Goal: Task Accomplishment & Management: Use online tool/utility

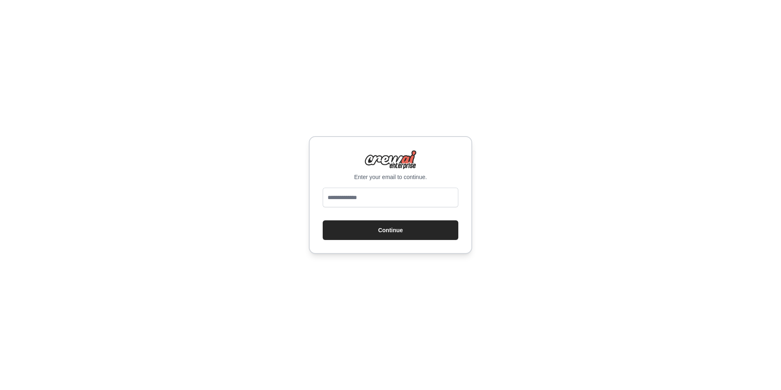
type input "**********"
click at [367, 233] on button "Continue" at bounding box center [391, 230] width 136 height 20
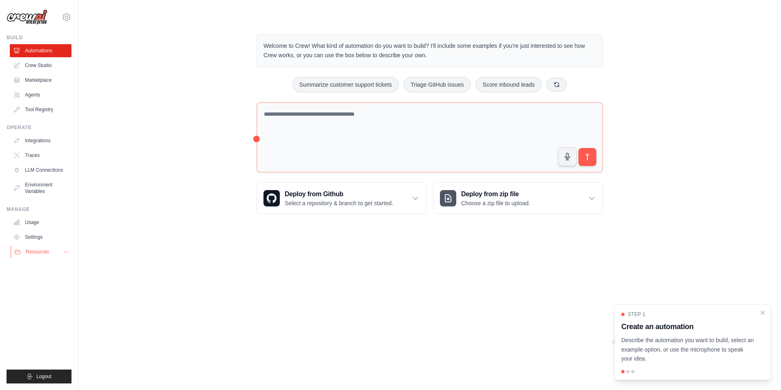
click at [50, 249] on button "Resources" at bounding box center [42, 251] width 62 height 13
click at [61, 253] on button "Resources" at bounding box center [42, 251] width 62 height 13
click at [48, 66] on link "Crew Studio" at bounding box center [42, 65] width 62 height 13
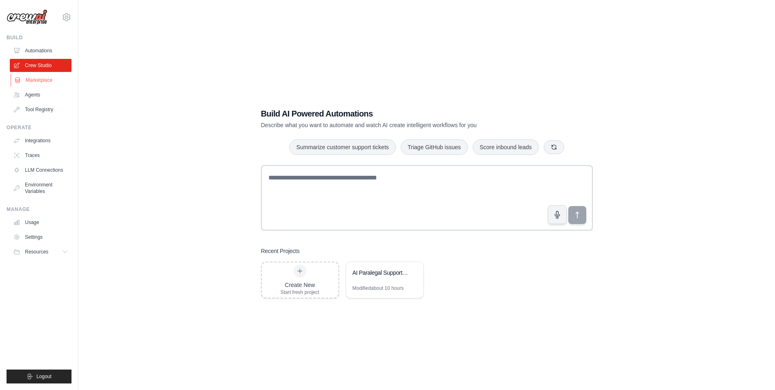
click at [48, 81] on link "Marketplace" at bounding box center [42, 80] width 62 height 13
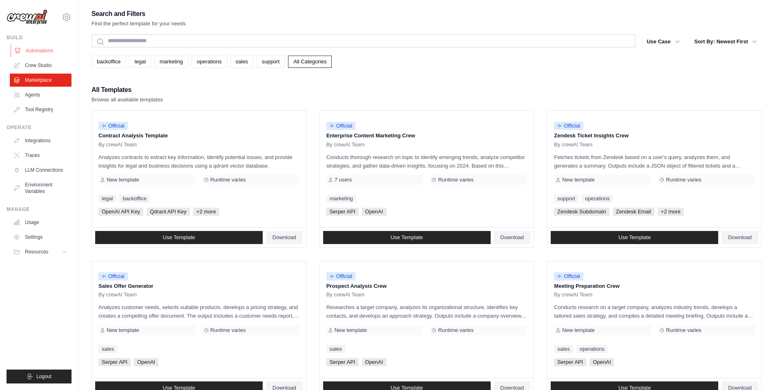
click at [49, 56] on link "Automations" at bounding box center [42, 50] width 62 height 13
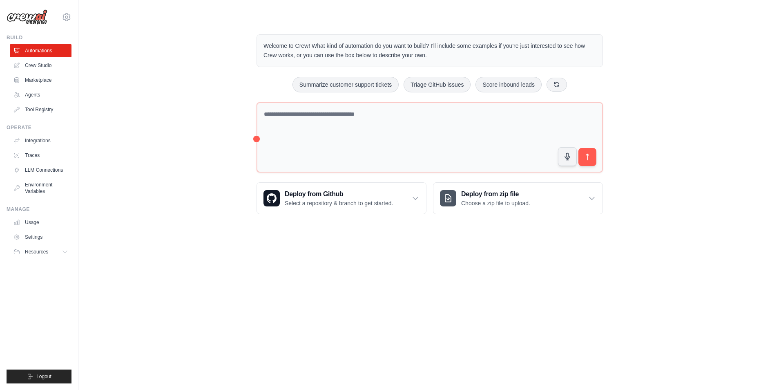
click at [45, 92] on link "Agents" at bounding box center [41, 94] width 62 height 13
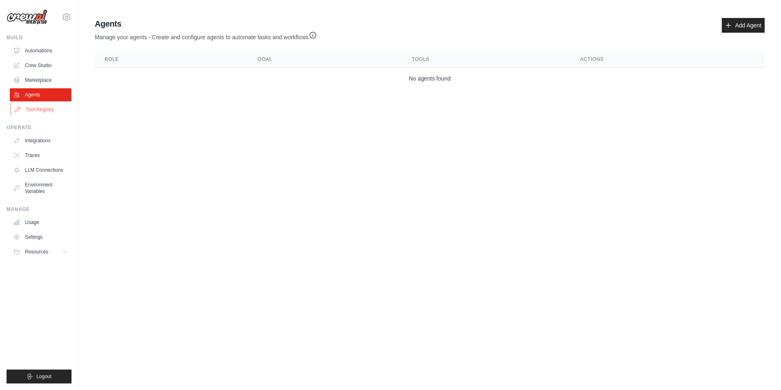
click at [45, 105] on link "Tool Registry" at bounding box center [42, 109] width 62 height 13
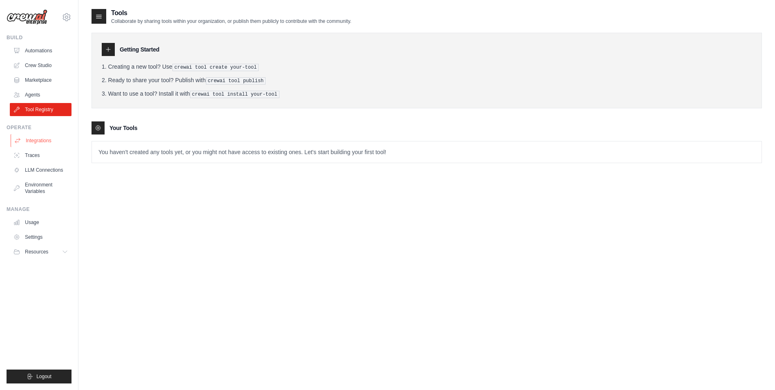
click at [47, 137] on link "Integrations" at bounding box center [42, 140] width 62 height 13
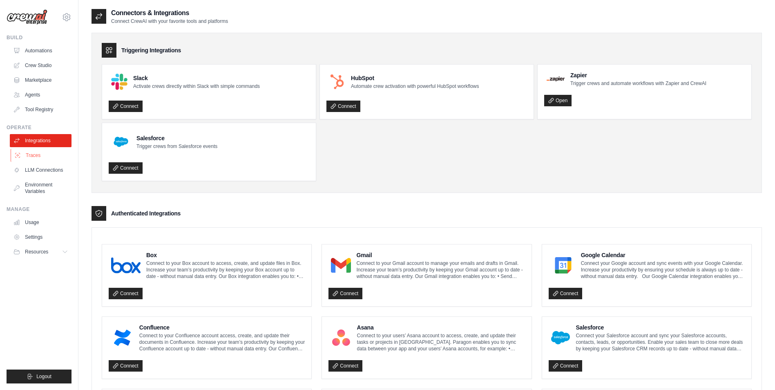
click at [43, 156] on link "Traces" at bounding box center [42, 155] width 62 height 13
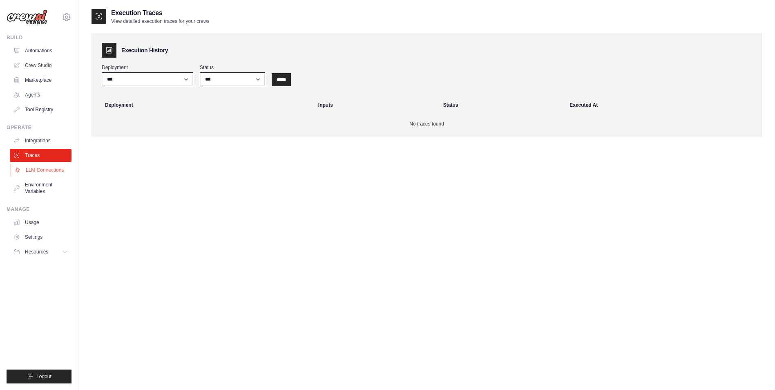
click at [45, 165] on link "LLM Connections" at bounding box center [42, 169] width 62 height 13
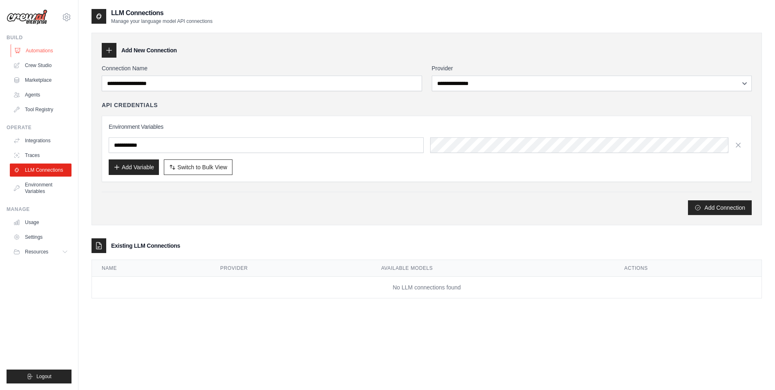
click at [31, 51] on link "Automations" at bounding box center [42, 50] width 62 height 13
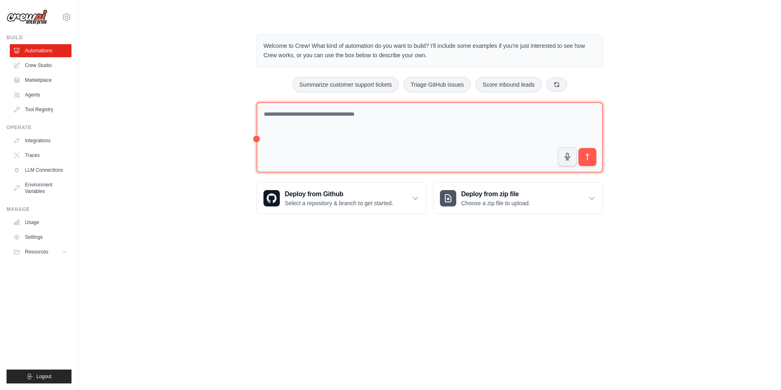
click at [348, 157] on textarea at bounding box center [430, 137] width 347 height 71
click at [330, 119] on textarea at bounding box center [430, 137] width 347 height 71
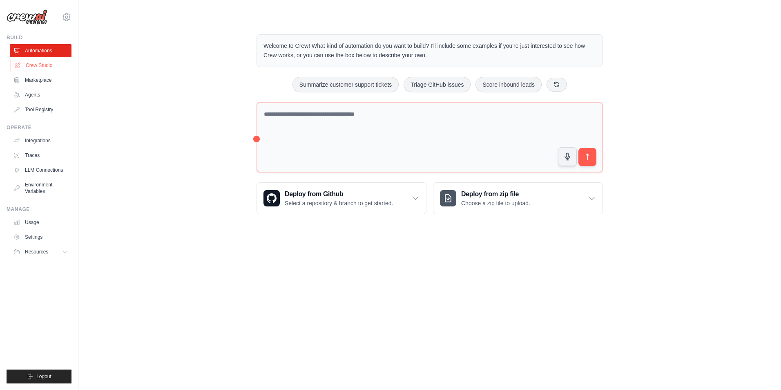
click at [35, 68] on link "Crew Studio" at bounding box center [42, 65] width 62 height 13
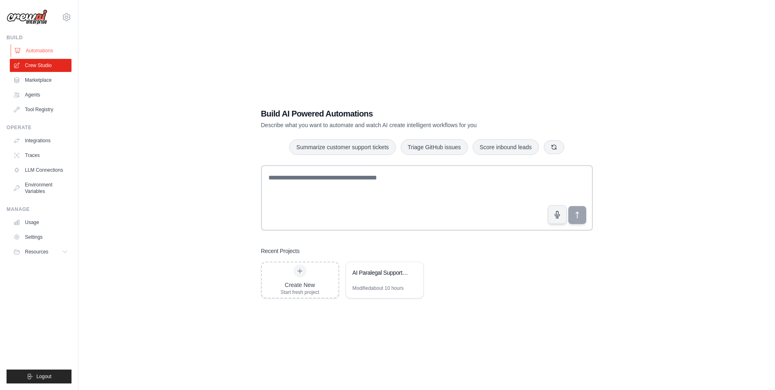
click at [28, 49] on link "Automations" at bounding box center [42, 50] width 62 height 13
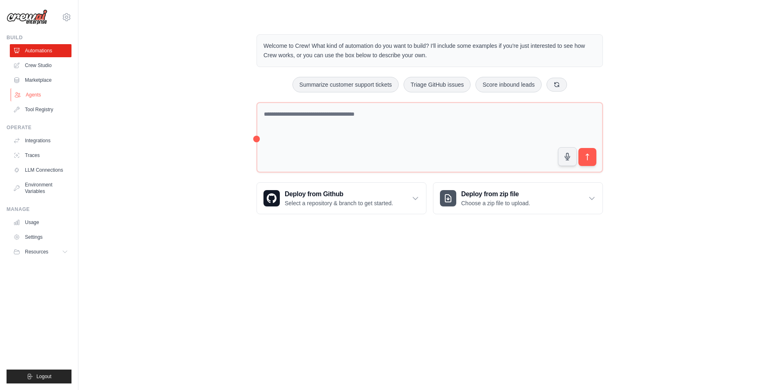
click at [35, 94] on link "Agents" at bounding box center [42, 94] width 62 height 13
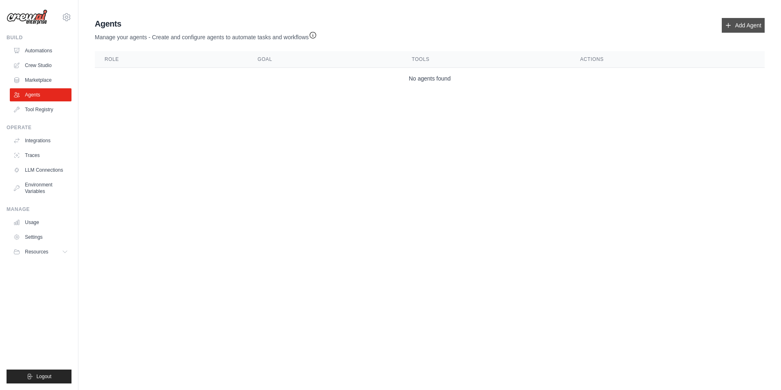
click at [737, 26] on link "Add Agent" at bounding box center [743, 25] width 43 height 15
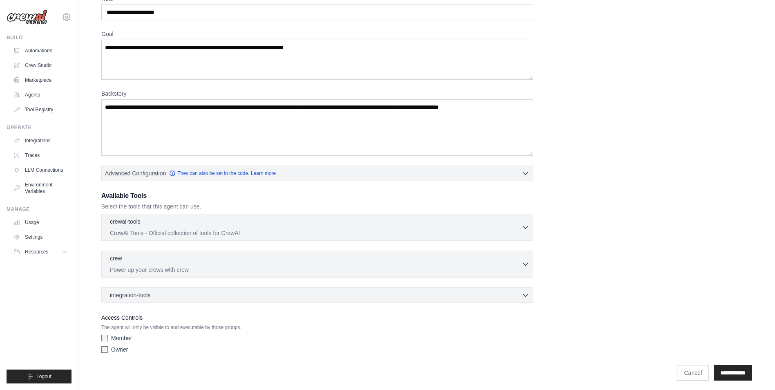
scroll to position [49, 0]
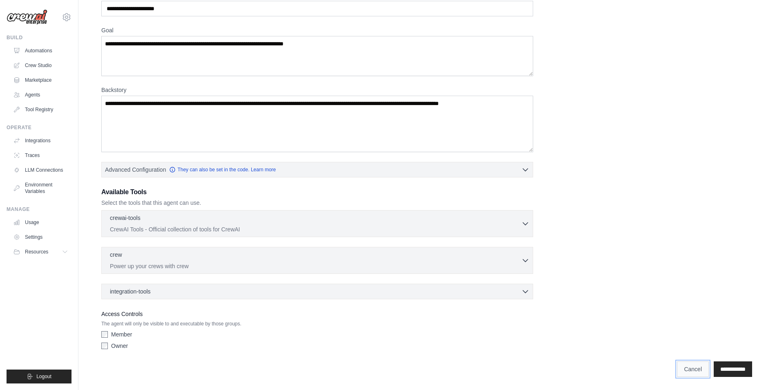
click at [681, 369] on link "Cancel" at bounding box center [693, 369] width 32 height 16
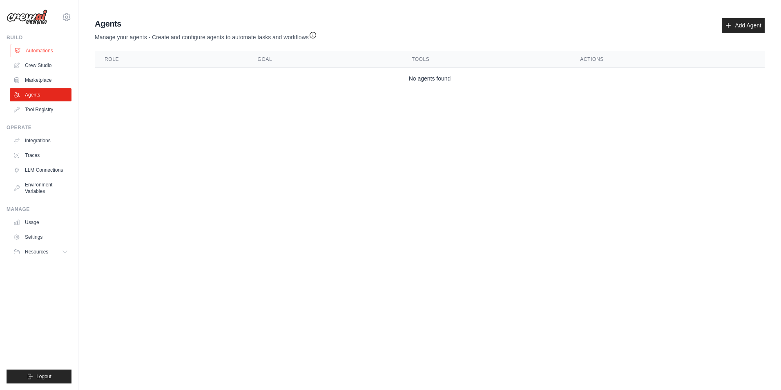
click at [40, 51] on link "Automations" at bounding box center [42, 50] width 62 height 13
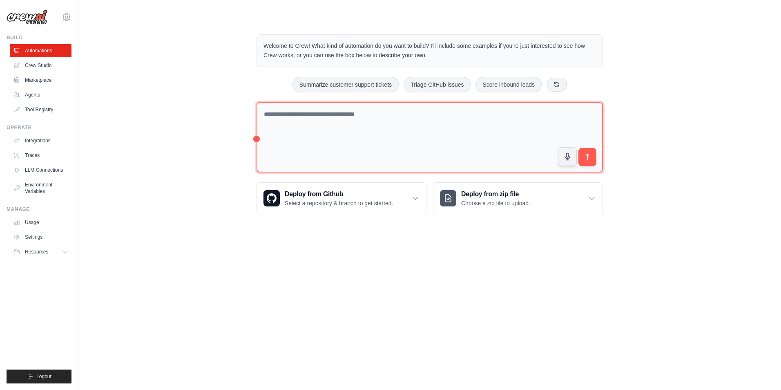
click at [281, 130] on textarea at bounding box center [430, 137] width 347 height 71
drag, startPoint x: 411, startPoint y: 110, endPoint x: 228, endPoint y: 95, distance: 184.1
click at [228, 95] on div "**********" at bounding box center [430, 124] width 677 height 206
paste textarea "**********"
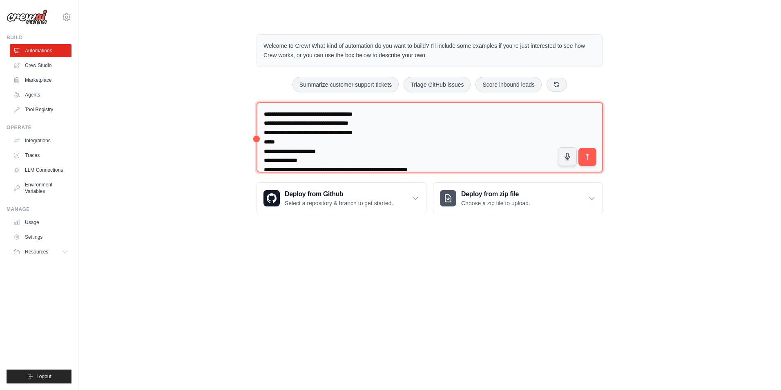
scroll to position [2103, 0]
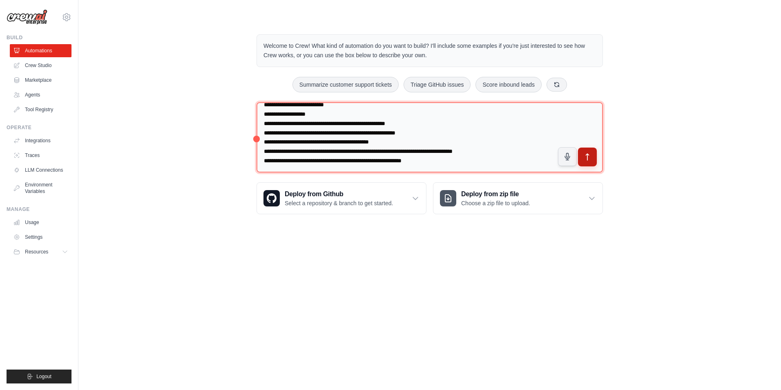
type textarea "**********"
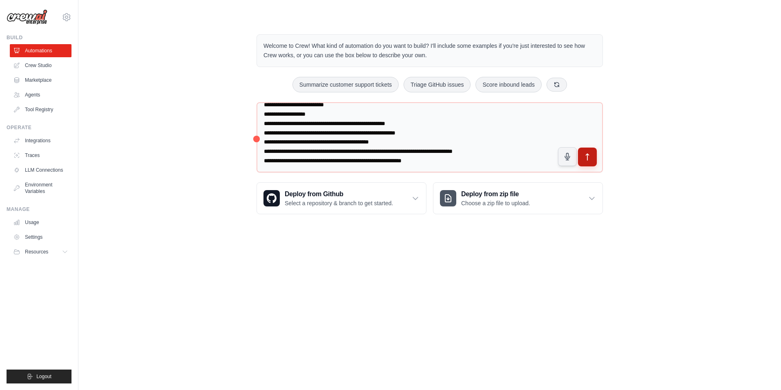
click at [588, 154] on icon "submit" at bounding box center [587, 157] width 3 height 7
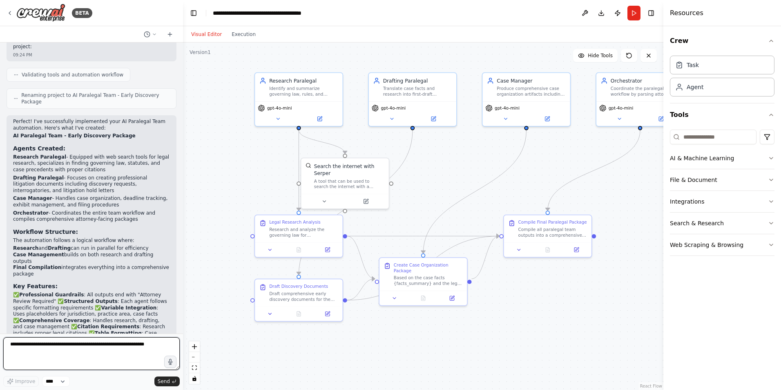
scroll to position [1373, 0]
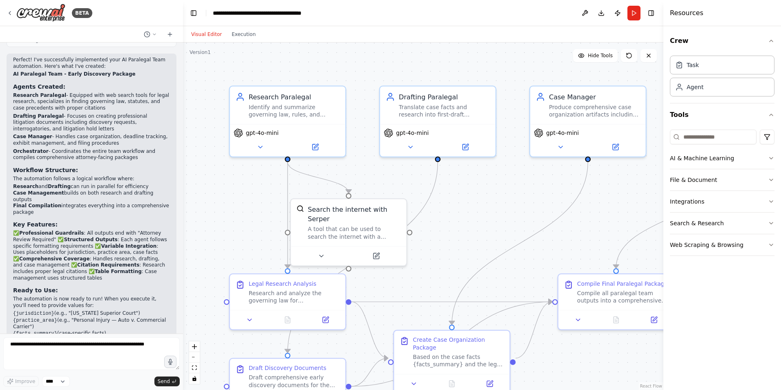
drag, startPoint x: 375, startPoint y: 205, endPoint x: 398, endPoint y: 277, distance: 75.4
click at [398, 277] on div ".deletable-edge-delete-btn { width: 20px; height: 20px; border: 0px solid #ffff…" at bounding box center [423, 216] width 481 height 347
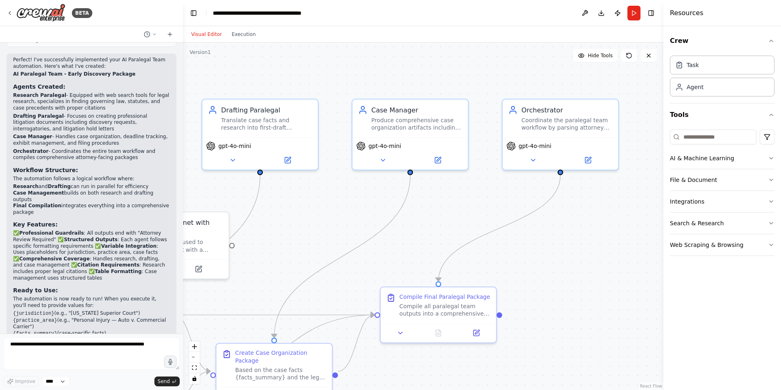
drag, startPoint x: 470, startPoint y: 224, endPoint x: 291, endPoint y: 236, distance: 180.2
click at [291, 236] on div ".deletable-edge-delete-btn { width: 20px; height: 20px; border: 0px solid #ffff…" at bounding box center [423, 216] width 481 height 347
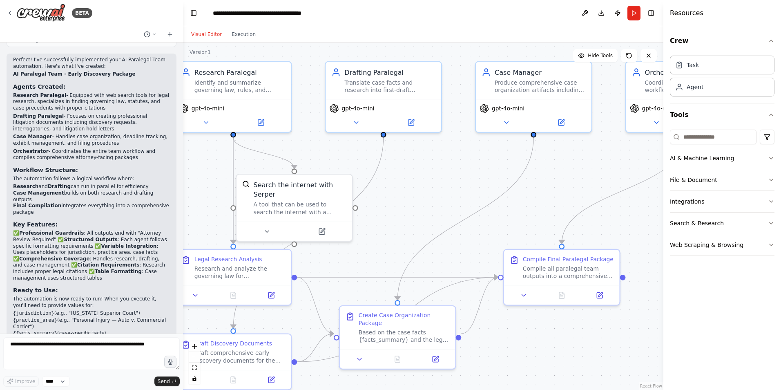
drag, startPoint x: 343, startPoint y: 219, endPoint x: 468, endPoint y: 181, distance: 130.9
click at [468, 181] on div ".deletable-edge-delete-btn { width: 20px; height: 20px; border: 0px solid #ffff…" at bounding box center [423, 216] width 481 height 347
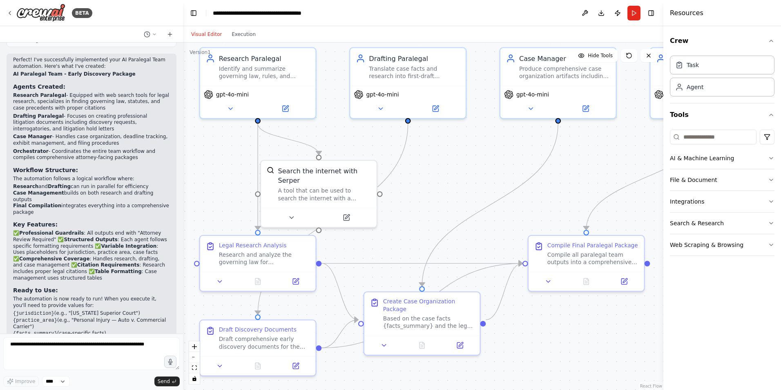
drag, startPoint x: 434, startPoint y: 194, endPoint x: 465, endPoint y: 177, distance: 35.1
click at [465, 177] on div ".deletable-edge-delete-btn { width: 20px; height: 20px; border: 0px solid #ffff…" at bounding box center [423, 216] width 481 height 347
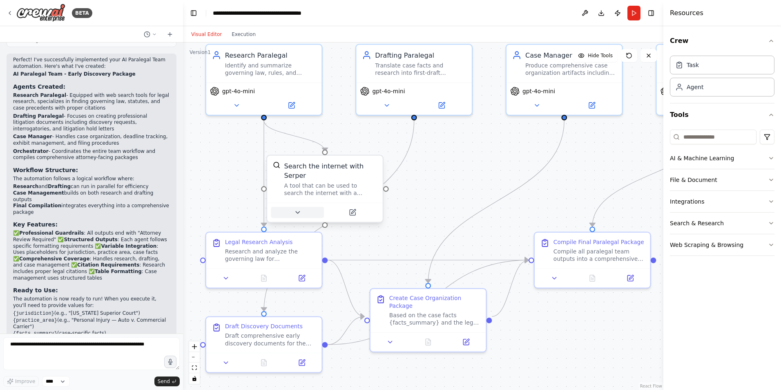
click at [291, 207] on button at bounding box center [297, 212] width 53 height 11
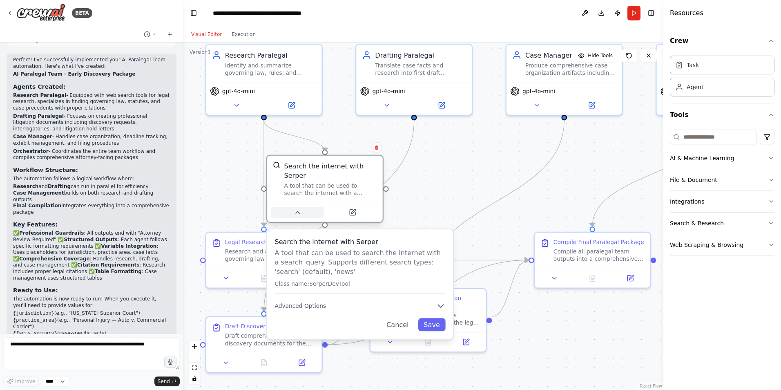
click at [294, 208] on icon at bounding box center [297, 211] width 7 height 7
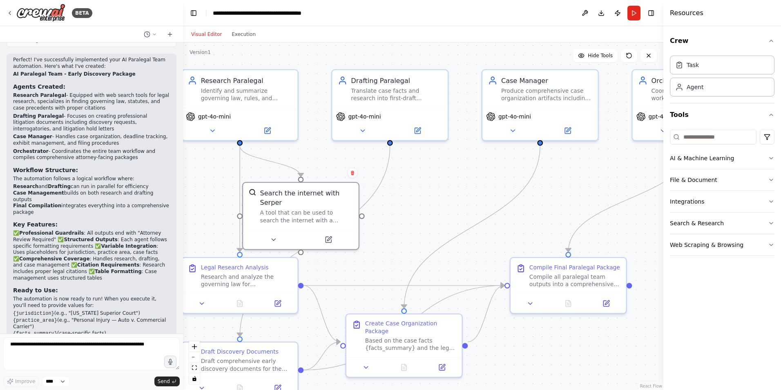
drag, startPoint x: 376, startPoint y: 238, endPoint x: 347, endPoint y: 281, distance: 51.2
click at [347, 281] on div ".deletable-edge-delete-btn { width: 20px; height: 20px; border: 0px solid #ffff…" at bounding box center [423, 216] width 481 height 347
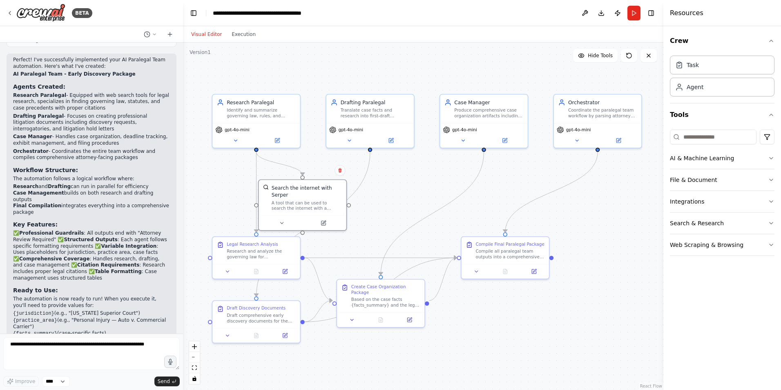
drag, startPoint x: 423, startPoint y: 246, endPoint x: 385, endPoint y: 209, distance: 52.9
click at [385, 209] on div ".deletable-edge-delete-btn { width: 20px; height: 20px; border: 0px solid #ffff…" at bounding box center [423, 216] width 481 height 347
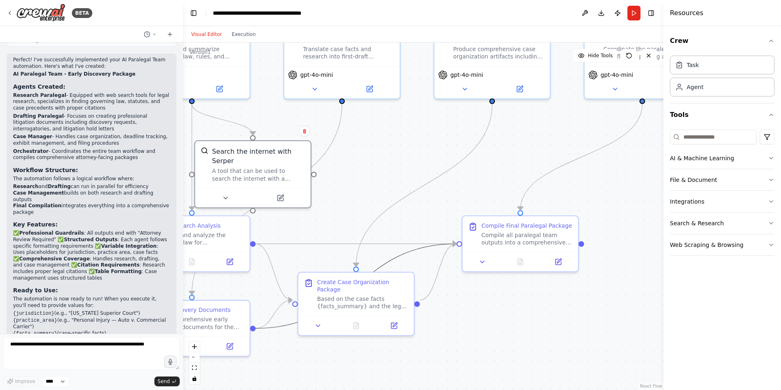
drag, startPoint x: 396, startPoint y: 256, endPoint x: 410, endPoint y: 254, distance: 14.0
click at [410, 254] on icon "Edge from f78634b6-4076-4399-b1a0-06ebb38deb7a to 45f58b2f-e48b-423c-8497-39088…" at bounding box center [356, 286] width 201 height 85
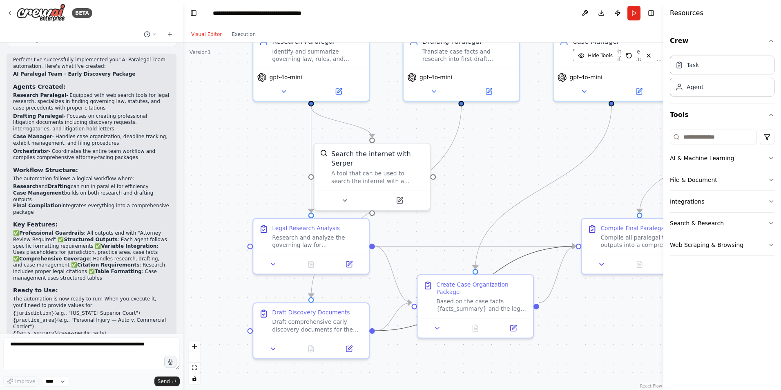
drag, startPoint x: 378, startPoint y: 206, endPoint x: 497, endPoint y: 208, distance: 119.4
click at [497, 208] on div ".deletable-edge-delete-btn { width: 20px; height: 20px; border: 0px solid #ffff…" at bounding box center [423, 216] width 481 height 347
click at [294, 239] on div "Research and analyze the governing law for {practice_area} in {jurisdiction}, f…" at bounding box center [317, 239] width 91 height 15
click at [271, 259] on icon at bounding box center [273, 262] width 7 height 7
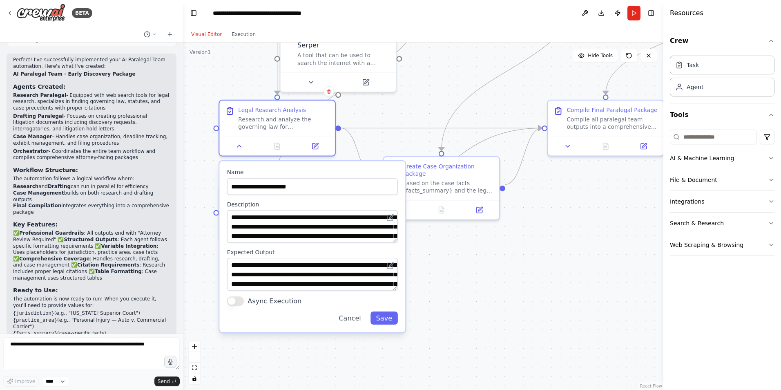
drag, startPoint x: 506, startPoint y: 365, endPoint x: 472, endPoint y: 247, distance: 122.9
click at [472, 247] on div ".deletable-edge-delete-btn { width: 20px; height: 20px; border: 0px solid #ffff…" at bounding box center [423, 216] width 481 height 347
click at [365, 326] on div "**********" at bounding box center [312, 246] width 186 height 171
click at [347, 318] on button "Cancel" at bounding box center [350, 317] width 34 height 13
click at [375, 316] on button "Save" at bounding box center [384, 317] width 27 height 13
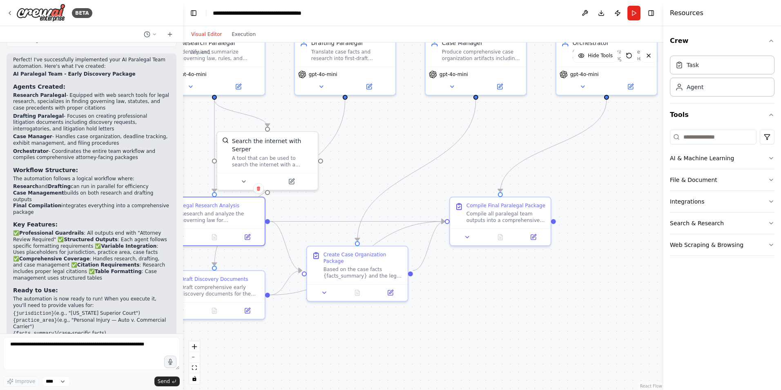
drag, startPoint x: 497, startPoint y: 281, endPoint x: 407, endPoint y: 359, distance: 119.1
click at [407, 359] on div ".deletable-edge-delete-btn { width: 20px; height: 20px; border: 0px solid #ffff…" at bounding box center [423, 216] width 481 height 347
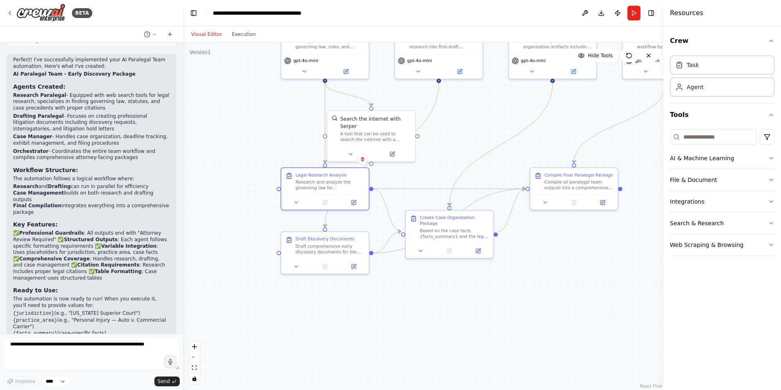
drag, startPoint x: 555, startPoint y: 309, endPoint x: 655, endPoint y: 246, distance: 118.3
click at [655, 246] on div ".deletable-edge-delete-btn { width: 20px; height: 20px; border: 0px solid #ffff…" at bounding box center [423, 216] width 481 height 347
click at [693, 182] on button "File & Document" at bounding box center [722, 179] width 105 height 21
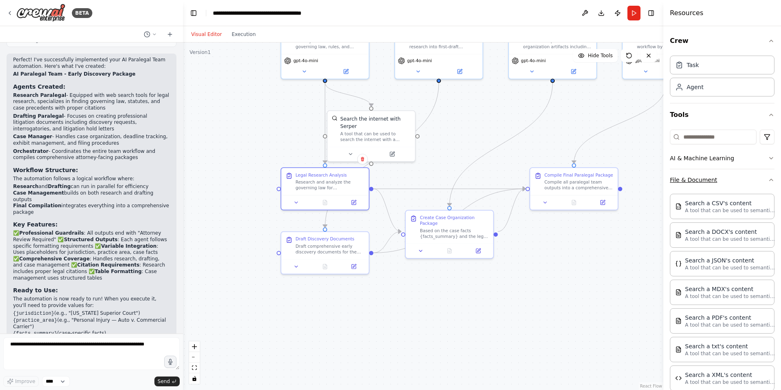
click at [747, 184] on button "File & Document" at bounding box center [722, 179] width 105 height 21
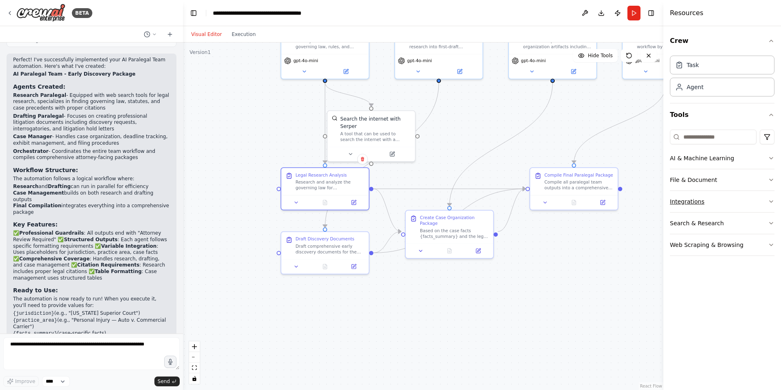
click at [754, 198] on button "Integrations" at bounding box center [722, 201] width 105 height 21
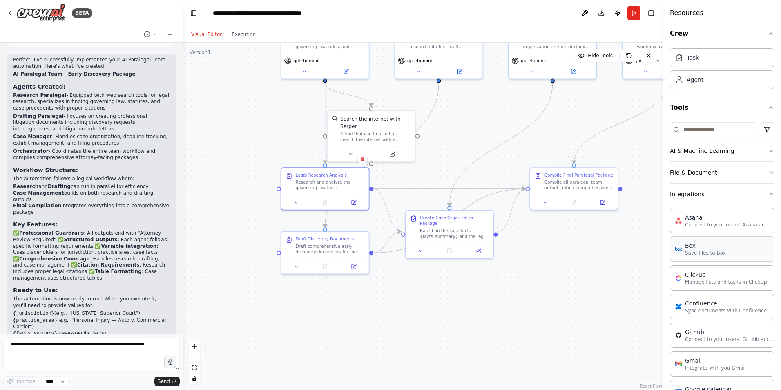
scroll to position [0, 0]
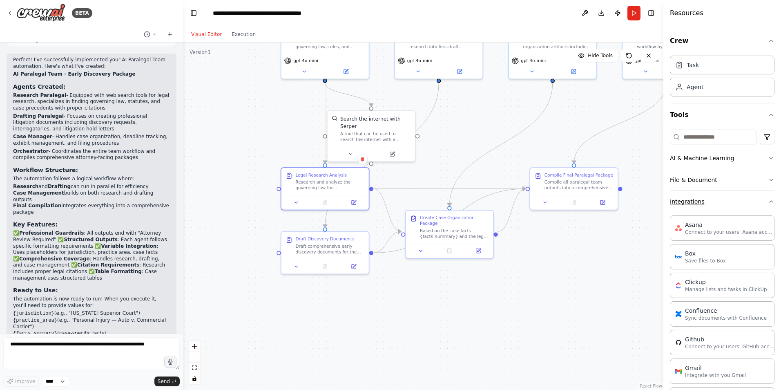
click at [762, 203] on button "Integrations" at bounding box center [722, 201] width 105 height 21
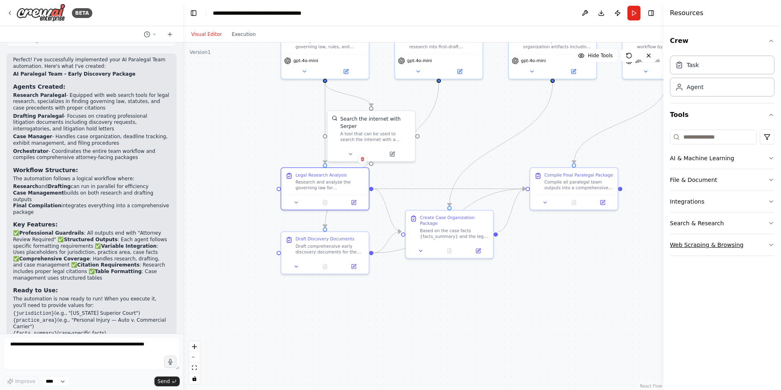
click at [772, 239] on button "Web Scraping & Browsing" at bounding box center [722, 244] width 105 height 21
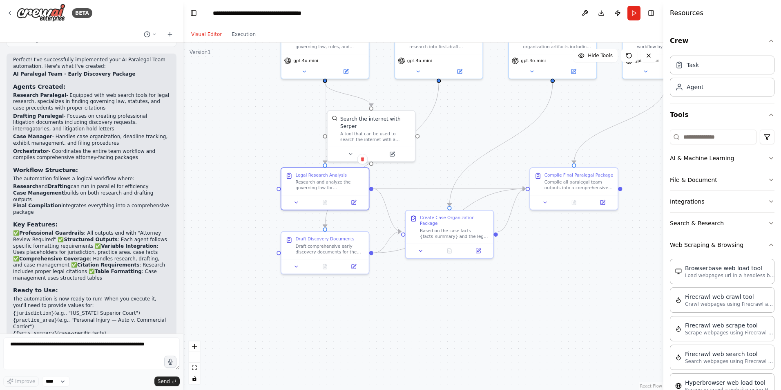
click at [771, 242] on div "Crew Task Agent Tools AI & Machine Learning File & Document Integrations Search…" at bounding box center [723, 208] width 118 height 364
click at [763, 237] on button "Web Scraping & Browsing" at bounding box center [722, 244] width 105 height 21
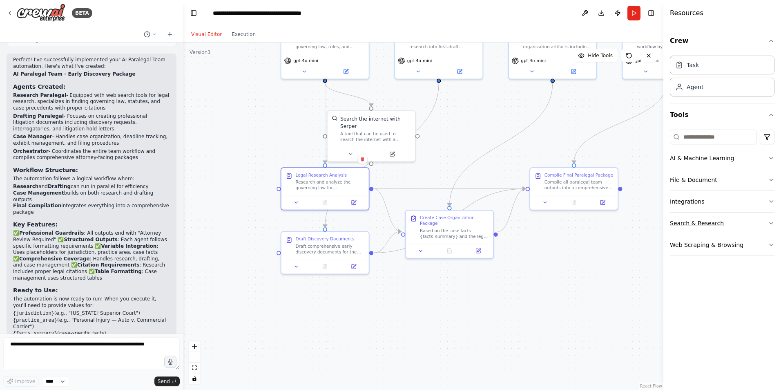
click at [761, 225] on button "Search & Research" at bounding box center [722, 223] width 105 height 21
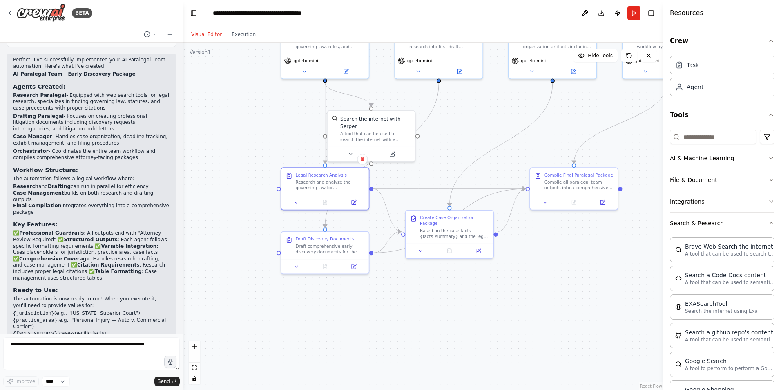
click at [743, 218] on button "Search & Research" at bounding box center [722, 223] width 105 height 21
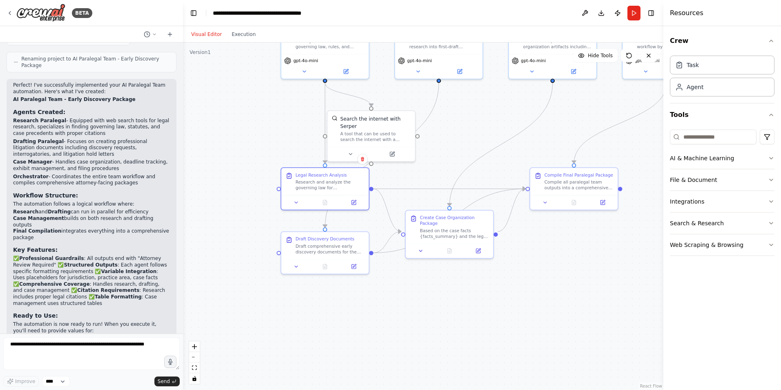
scroll to position [1373, 0]
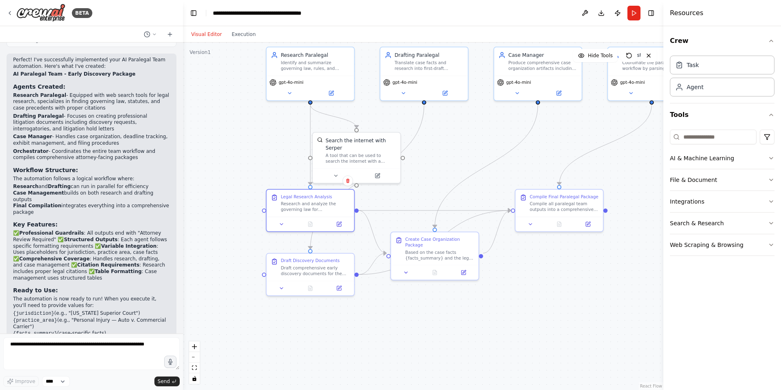
drag, startPoint x: 275, startPoint y: 296, endPoint x: 260, endPoint y: 315, distance: 23.9
click at [260, 315] on div ".deletable-edge-delete-btn { width: 20px; height: 20px; border: 0px solid #ffff…" at bounding box center [423, 216] width 481 height 347
click at [112, 351] on textarea at bounding box center [91, 353] width 177 height 33
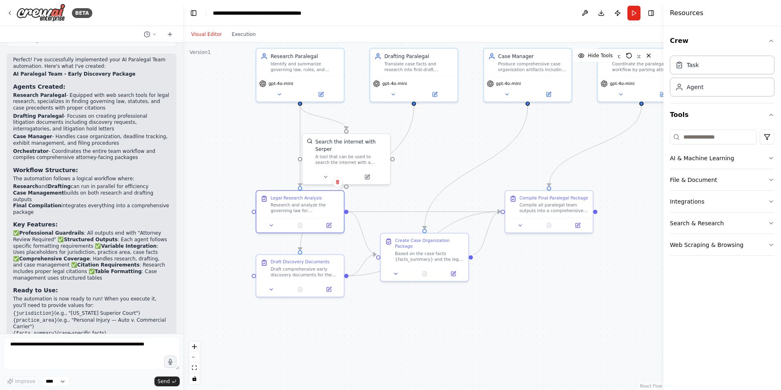
drag, startPoint x: 374, startPoint y: 318, endPoint x: 364, endPoint y: 319, distance: 10.3
click at [364, 319] on div ".deletable-edge-delete-btn { width: 20px; height: 20px; border: 0px solid #ffff…" at bounding box center [423, 216] width 481 height 347
click at [323, 222] on button at bounding box center [329, 223] width 25 height 9
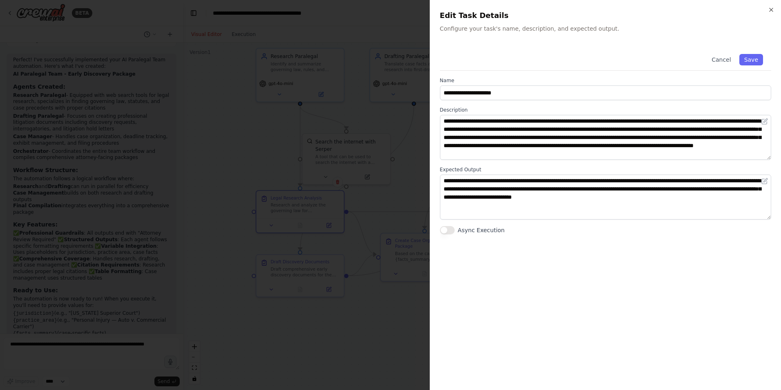
click at [767, 11] on h2 "Edit Task Details" at bounding box center [605, 15] width 331 height 11
click at [770, 12] on icon "button" at bounding box center [771, 10] width 7 height 7
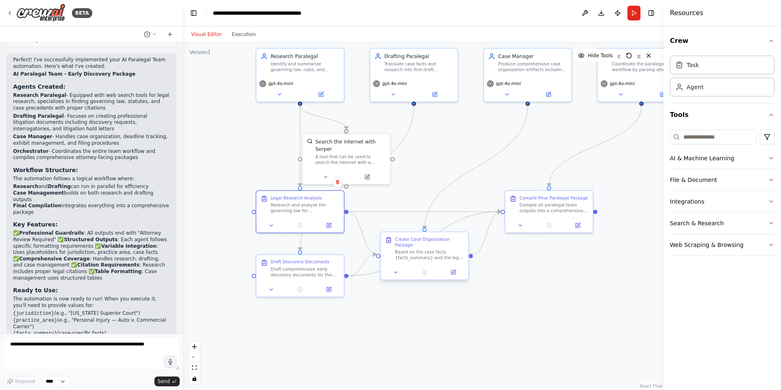
click at [423, 253] on div "Based on the case facts {facts_summary} and the legal research and document dra…" at bounding box center [429, 254] width 69 height 11
click at [429, 239] on div "Create Case Organization Package" at bounding box center [429, 241] width 69 height 11
click at [451, 269] on icon at bounding box center [454, 272] width 6 height 6
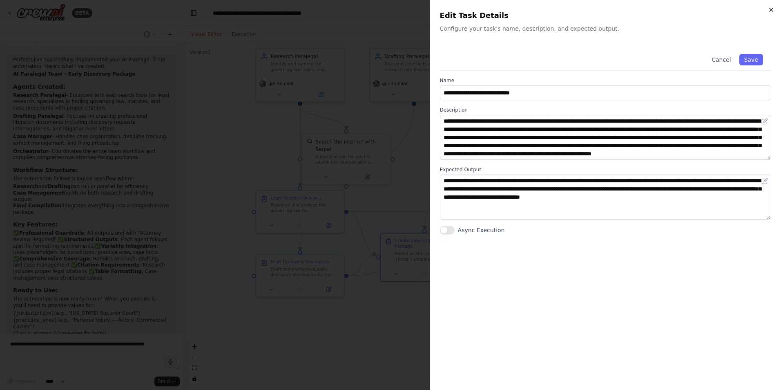
click at [771, 11] on icon "button" at bounding box center [771, 9] width 3 height 3
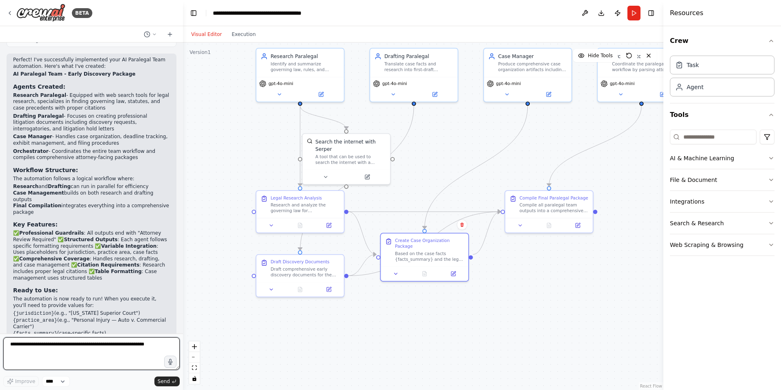
click at [60, 343] on textarea at bounding box center [91, 353] width 177 height 33
click at [77, 333] on div "========================================= CrewAI: AI Paralegal Team (Multi-Agen…" at bounding box center [91, 188] width 183 height 291
click at [72, 344] on textarea at bounding box center [91, 353] width 177 height 33
click at [76, 333] on div "========================================= CrewAI: AI Paralegal Team (Multi-Agen…" at bounding box center [91, 188] width 183 height 291
click at [68, 345] on textarea at bounding box center [91, 353] width 177 height 33
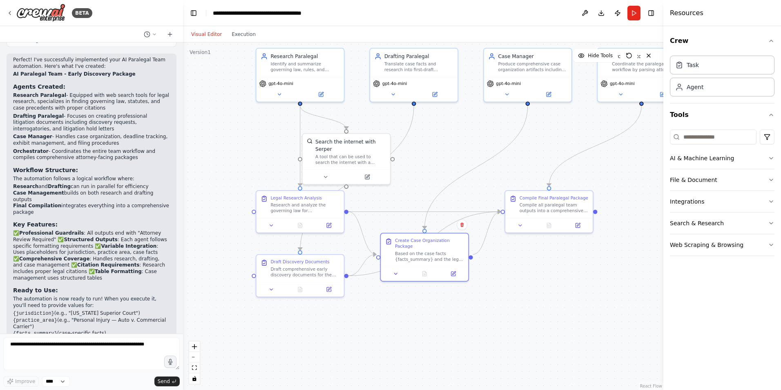
click at [74, 336] on form "Improve **** Send" at bounding box center [91, 361] width 183 height 56
click at [71, 343] on textarea at bounding box center [91, 353] width 177 height 33
type textarea "**"
type textarea "*****"
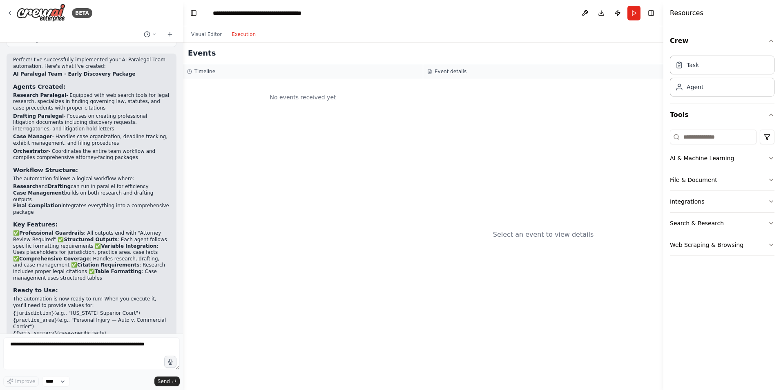
click at [234, 36] on button "Execution" at bounding box center [244, 34] width 34 height 10
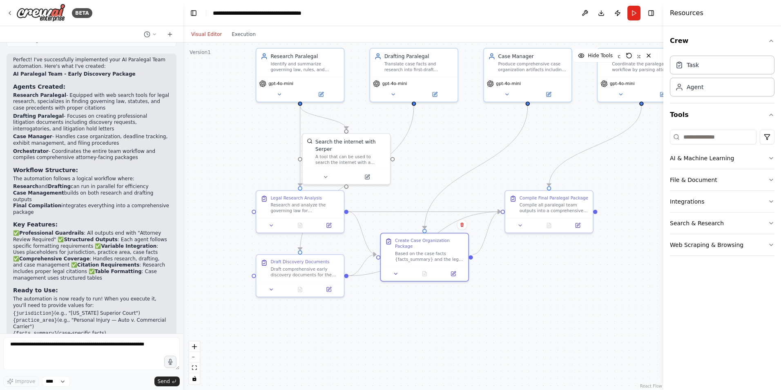
click at [211, 38] on button "Visual Editor" at bounding box center [206, 34] width 40 height 10
click at [33, 355] on textarea at bounding box center [91, 353] width 177 height 33
type textarea "**********"
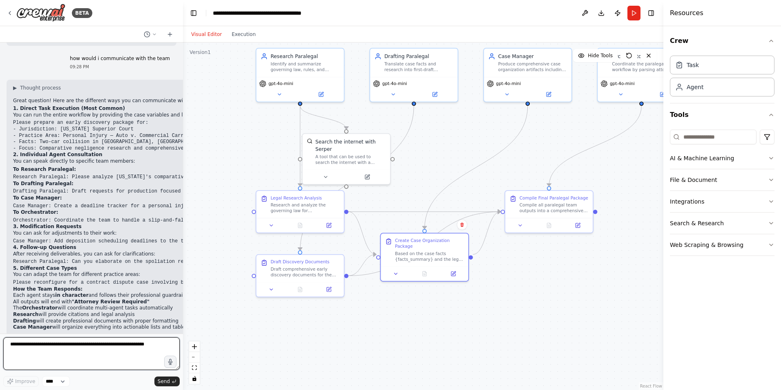
scroll to position [1719, 0]
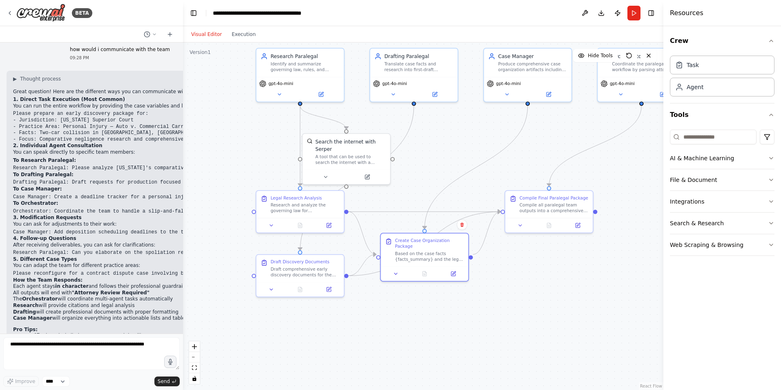
drag, startPoint x: 112, startPoint y: 149, endPoint x: 160, endPoint y: 141, distance: 48.8
drag, startPoint x: 112, startPoint y: 150, endPoint x: 165, endPoint y: 145, distance: 52.9
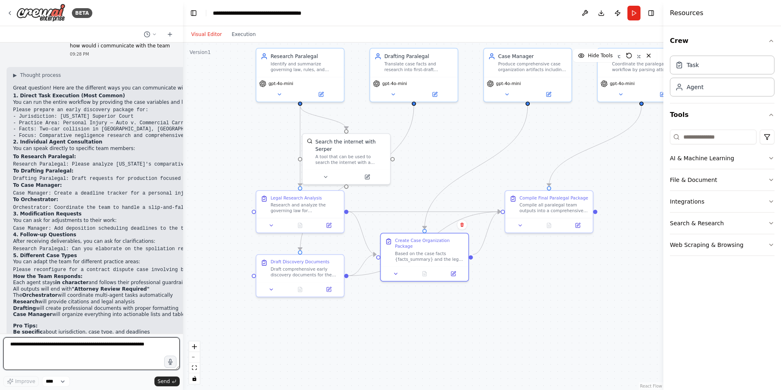
click at [135, 350] on textarea at bounding box center [91, 353] width 177 height 33
click at [114, 323] on h2 "Pro Tips:" at bounding box center [251, 326] width 477 height 7
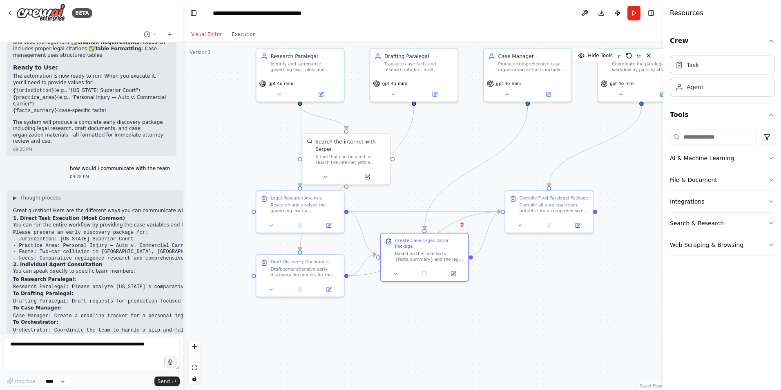
drag, startPoint x: 70, startPoint y: 262, endPoint x: 126, endPoint y: 288, distance: 61.6
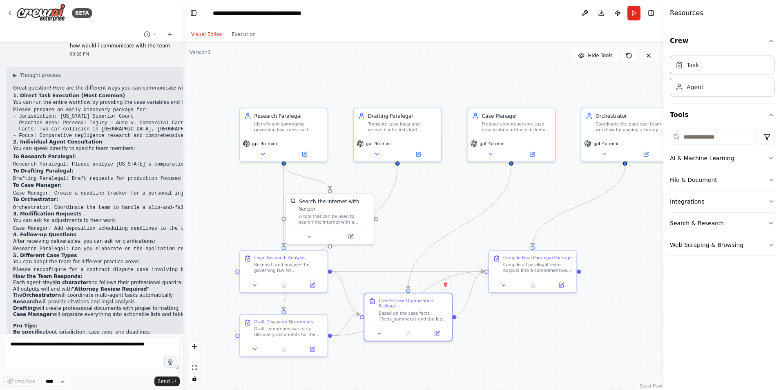
drag, startPoint x: 233, startPoint y: 163, endPoint x: 217, endPoint y: 223, distance: 61.9
click at [217, 223] on div ".deletable-edge-delete-btn { width: 20px; height: 20px; border: 0px solid #ffff…" at bounding box center [423, 216] width 481 height 347
click at [302, 131] on div "Research Paralegal Identify and summarize governing law, rules, and practical i…" at bounding box center [283, 121] width 87 height 29
click at [305, 128] on div "Identify and summarize governing law, rules, and practical implications for cas…" at bounding box center [288, 125] width 69 height 11
click at [310, 156] on button at bounding box center [304, 152] width 40 height 9
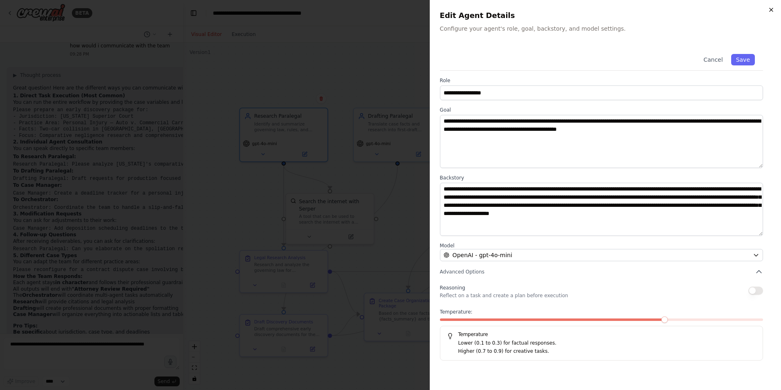
click at [771, 11] on icon "button" at bounding box center [771, 10] width 7 height 7
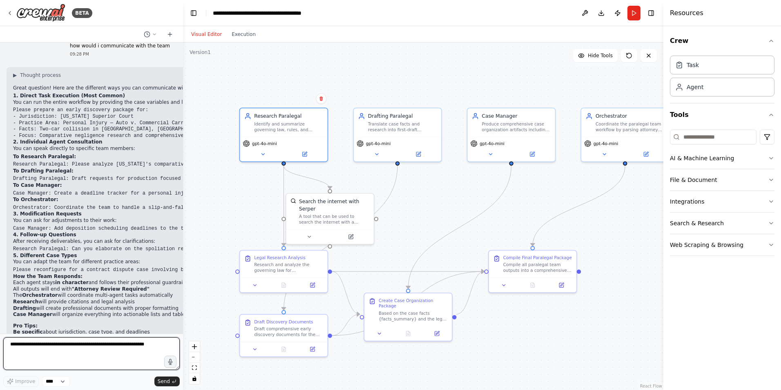
click at [65, 342] on textarea at bounding box center [91, 353] width 177 height 33
type textarea "***"
type textarea "**********"
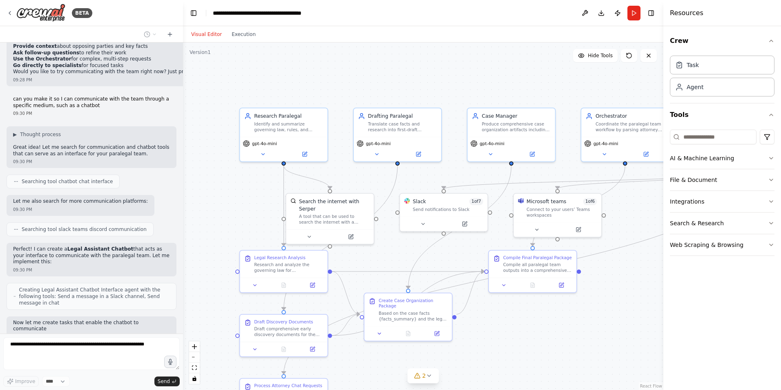
scroll to position [2017, 0]
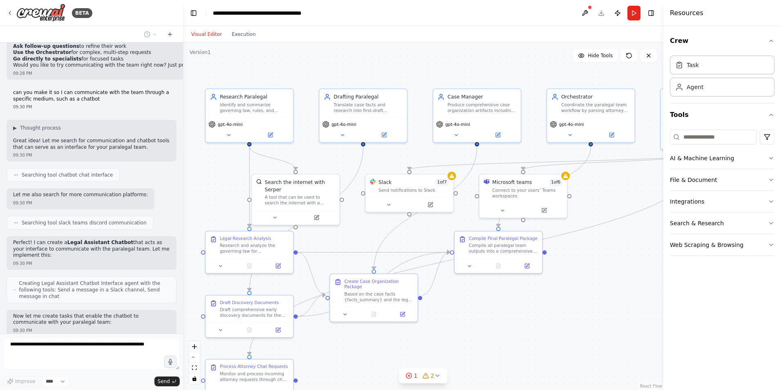
drag, startPoint x: 236, startPoint y: 221, endPoint x: 202, endPoint y: 201, distance: 39.3
click at [202, 201] on div ".deletable-edge-delete-btn { width: 20px; height: 20px; border: 0px solid #ffff…" at bounding box center [423, 216] width 481 height 347
drag, startPoint x: 381, startPoint y: 239, endPoint x: 313, endPoint y: 254, distance: 69.2
click at [170, 53] on div ".deletable-edge-delete-btn { width: 20px; height: 20px; border: 0px solid #ffff…" at bounding box center [170, 53] width 0 height 0
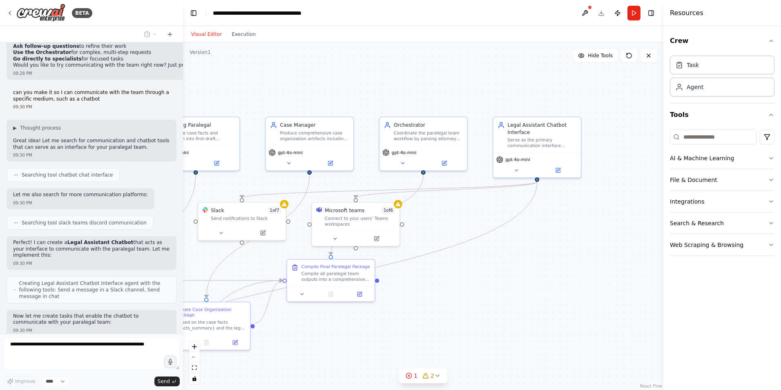
drag, startPoint x: 492, startPoint y: 304, endPoint x: 286, endPoint y: 352, distance: 211.2
click at [286, 352] on div ".deletable-edge-delete-btn { width: 20px; height: 20px; border: 0px solid #ffff…" at bounding box center [423, 216] width 481 height 347
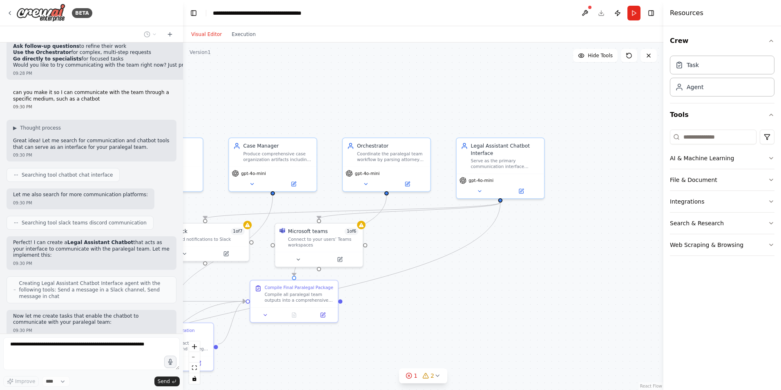
scroll to position [2038, 0]
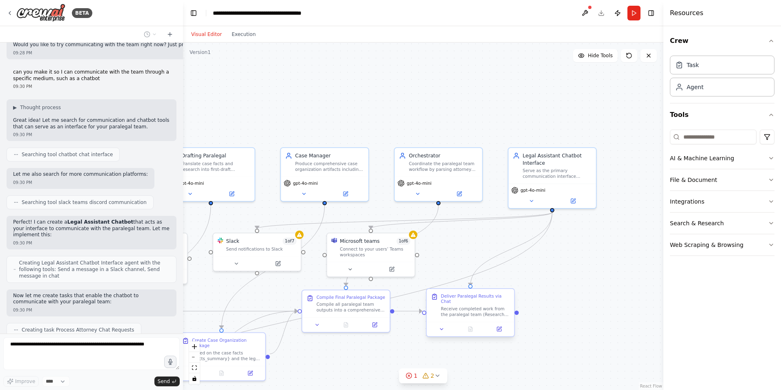
drag, startPoint x: 440, startPoint y: 289, endPoint x: 492, endPoint y: 298, distance: 52.8
click at [492, 298] on div ".deletable-edge-delete-btn { width: 20px; height: 20px; border: 0px solid #ffff…" at bounding box center [423, 216] width 481 height 347
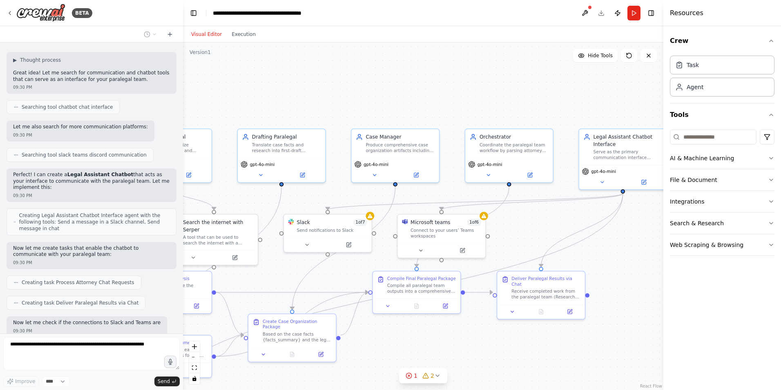
scroll to position [2092, 0]
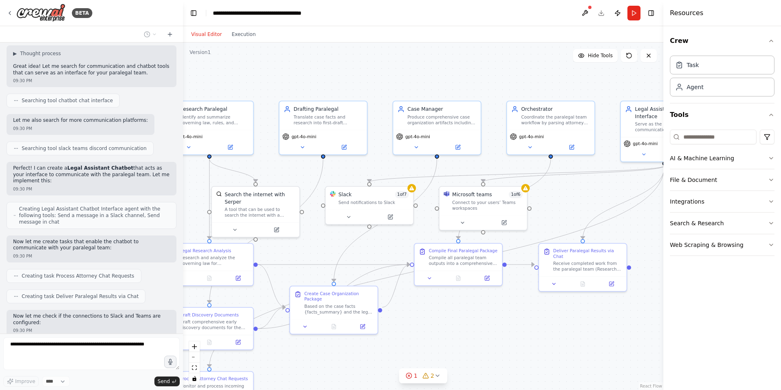
drag, startPoint x: 511, startPoint y: 282, endPoint x: 627, endPoint y: 233, distance: 126.0
click at [627, 233] on div ".deletable-edge-delete-btn { width: 20px; height: 20px; border: 0px solid #ffff…" at bounding box center [423, 216] width 481 height 347
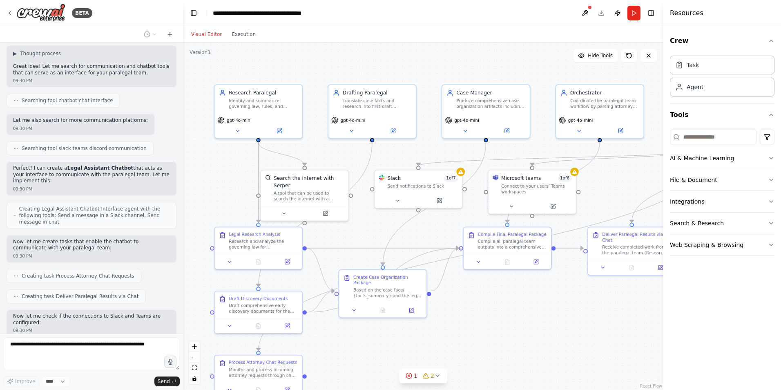
scroll to position [2112, 0]
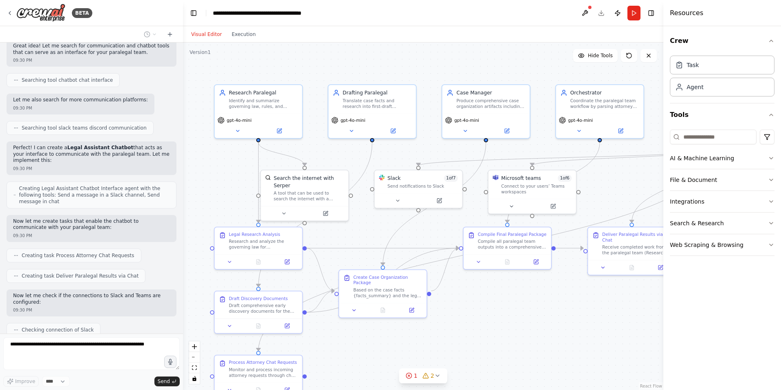
drag, startPoint x: 502, startPoint y: 308, endPoint x: 547, endPoint y: 294, distance: 47.4
click at [547, 294] on div ".deletable-edge-delete-btn { width: 20px; height: 20px; border: 0px solid #ffff…" at bounding box center [423, 216] width 481 height 347
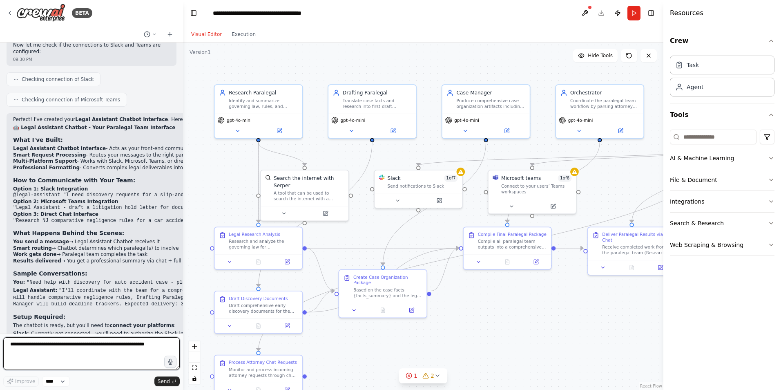
scroll to position [2377, 0]
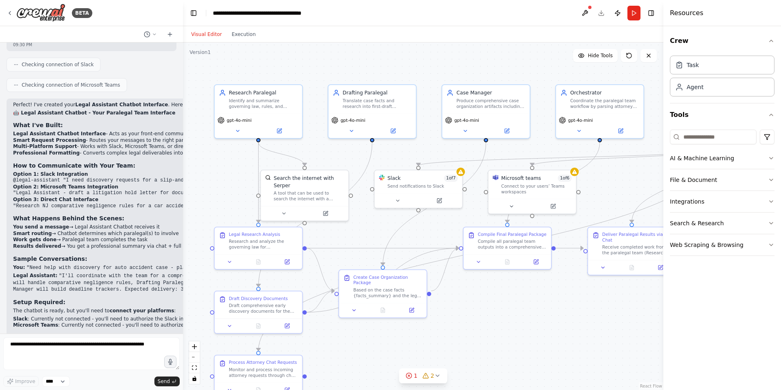
click at [86, 336] on form "Improve **** Send" at bounding box center [91, 361] width 183 height 56
click at [87, 344] on textarea at bounding box center [91, 353] width 177 height 33
drag, startPoint x: 88, startPoint y: 301, endPoint x: 148, endPoint y: 304, distance: 59.8
click at [114, 338] on textarea at bounding box center [91, 353] width 177 height 33
type textarea "**********"
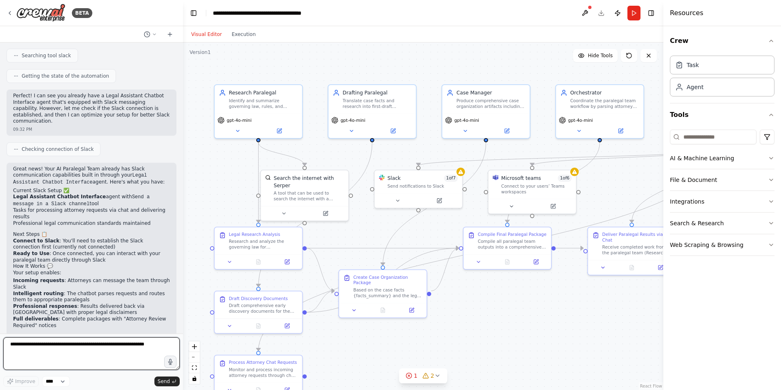
scroll to position [2789, 0]
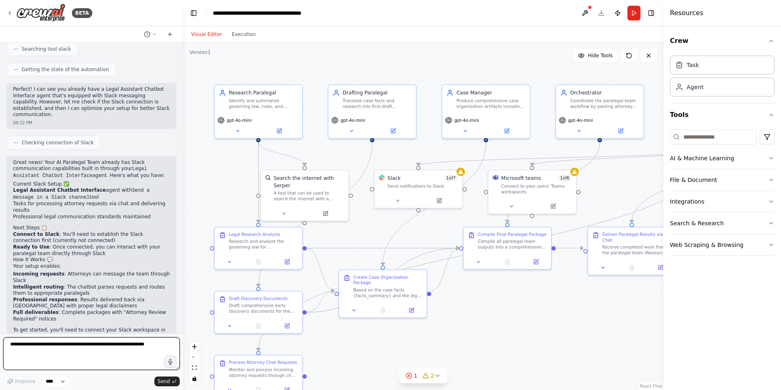
click at [94, 339] on textarea at bounding box center [91, 353] width 177 height 33
type textarea "**********"
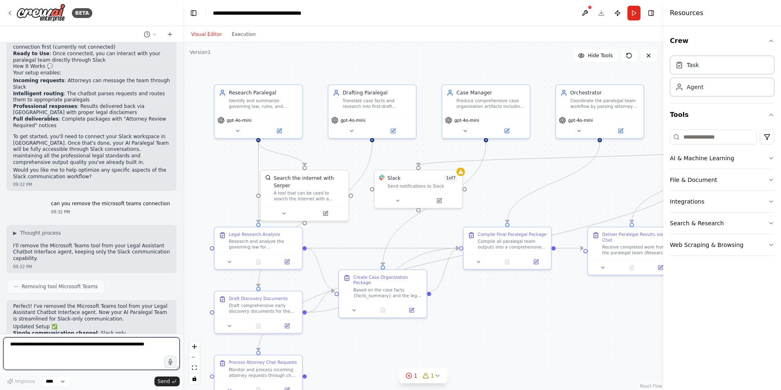
scroll to position [3001, 0]
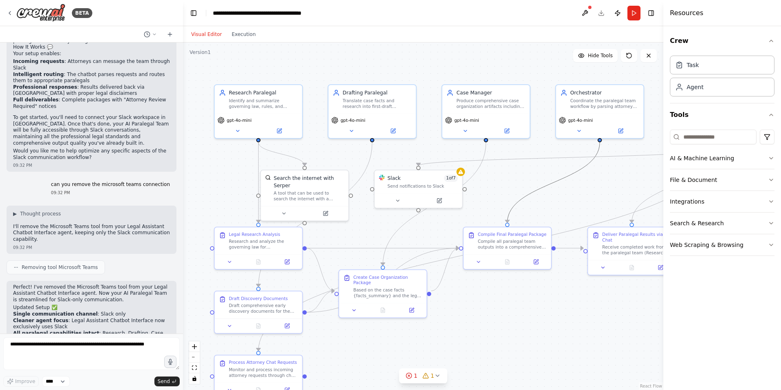
drag, startPoint x: 542, startPoint y: 187, endPoint x: 378, endPoint y: 209, distance: 165.3
click at [378, 209] on div ".deletable-edge-delete-btn { width: 20px; height: 20px; border: 0px solid #ffff…" at bounding box center [423, 216] width 481 height 347
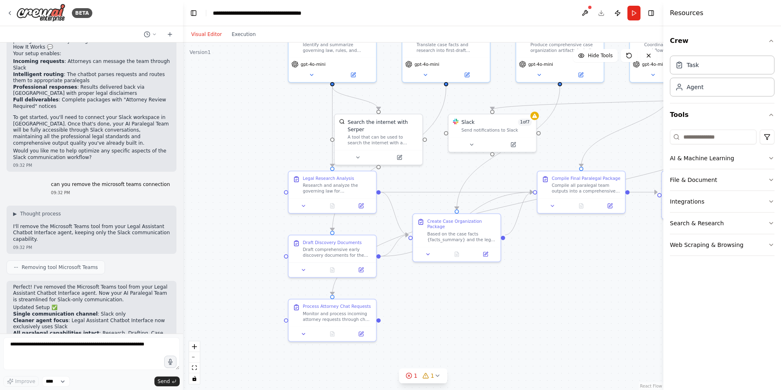
drag, startPoint x: 430, startPoint y: 221, endPoint x: 502, endPoint y: 166, distance: 90.7
click at [506, 167] on div ".deletable-edge-delete-btn { width: 20px; height: 20px; border: 0px solid #ffff…" at bounding box center [423, 216] width 481 height 347
click at [487, 123] on div "Slack 1 of 7" at bounding box center [496, 120] width 70 height 7
click at [483, 144] on button at bounding box center [471, 143] width 40 height 9
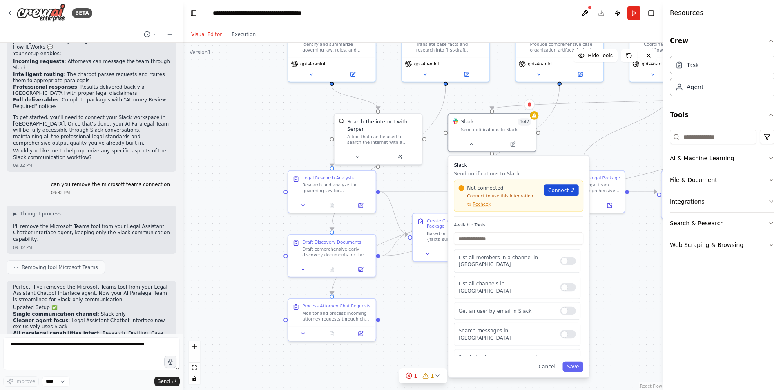
click at [554, 190] on span "Connect" at bounding box center [558, 189] width 20 height 7
click at [568, 192] on span "Connect" at bounding box center [562, 189] width 20 height 7
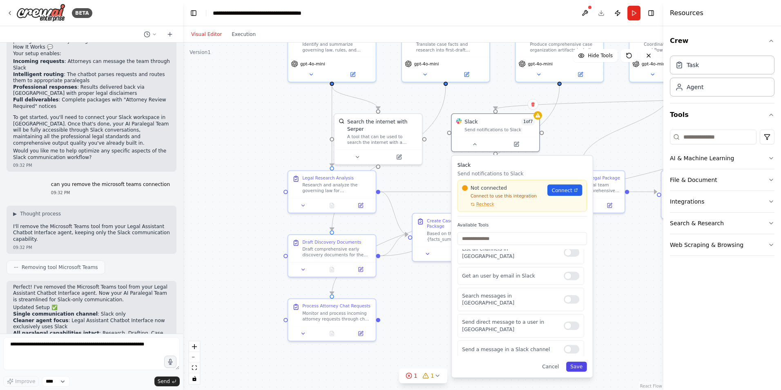
click at [581, 366] on button "Save" at bounding box center [576, 367] width 21 height 10
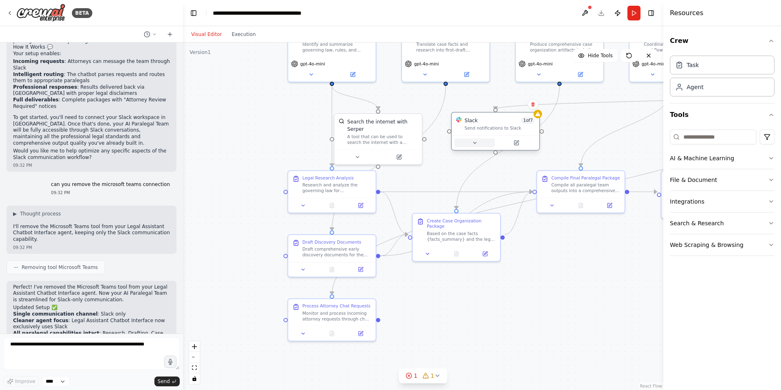
click at [473, 139] on button at bounding box center [475, 143] width 40 height 9
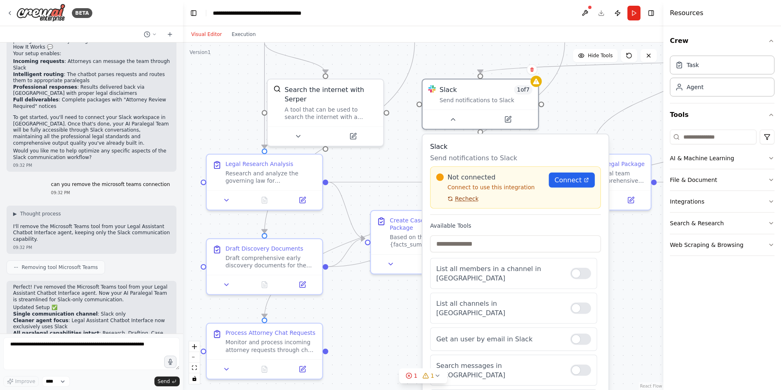
click at [466, 197] on span "Recheck" at bounding box center [467, 198] width 24 height 7
click at [466, 197] on div "Slack Send notifications to Slack Not connected Connect to use this integration…" at bounding box center [516, 280] width 186 height 293
click at [466, 197] on span "Recheck" at bounding box center [467, 198] width 24 height 7
click at [559, 184] on span "Connect" at bounding box center [568, 179] width 27 height 9
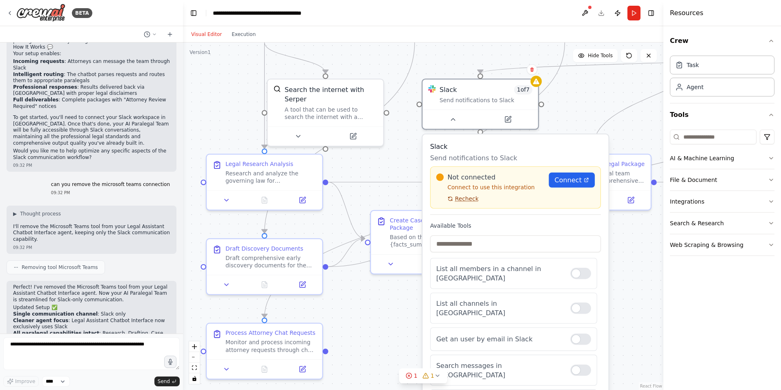
click at [457, 198] on span "Recheck" at bounding box center [467, 198] width 24 height 7
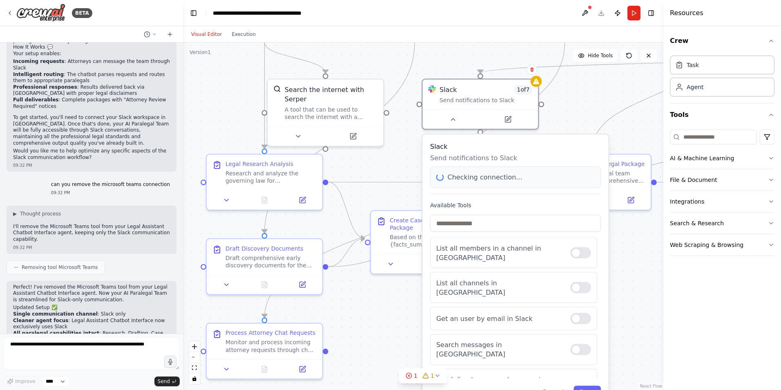
click at [457, 198] on div "Slack Send notifications to Slack Checking connection... Available Tools List a…" at bounding box center [516, 270] width 186 height 272
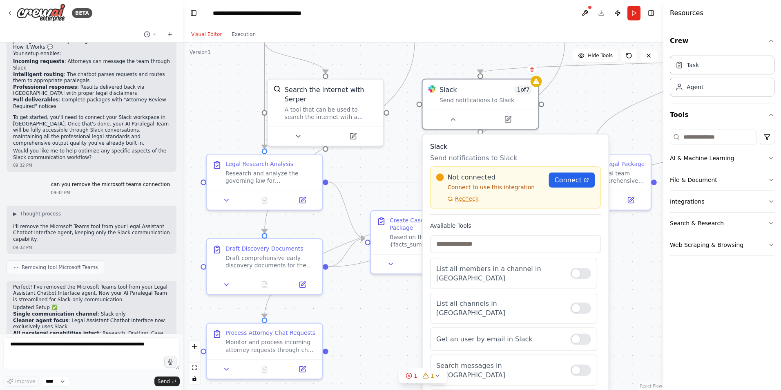
click at [499, 198] on span "Recheck" at bounding box center [504, 209] width 10 height 24
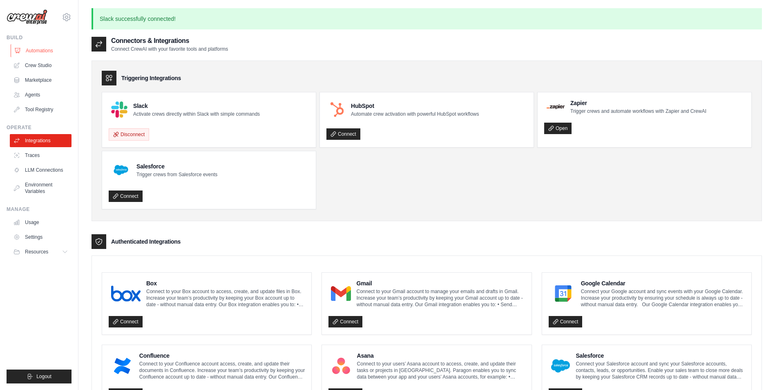
click at [36, 51] on link "Automations" at bounding box center [42, 50] width 62 height 13
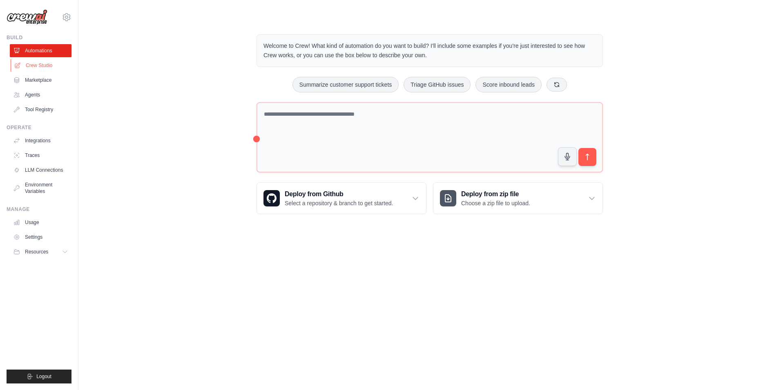
click at [36, 67] on link "Crew Studio" at bounding box center [42, 65] width 62 height 13
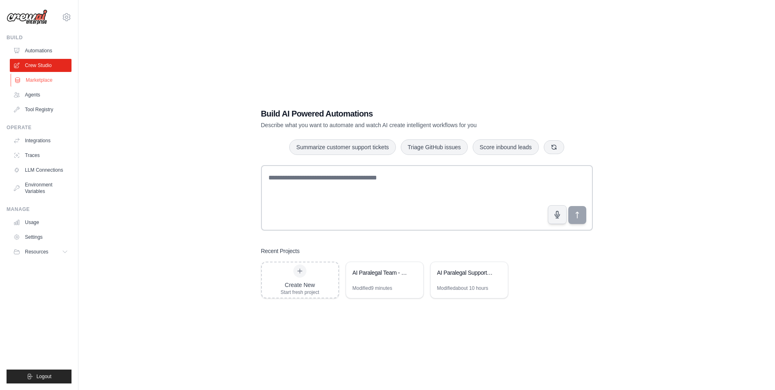
click at [38, 81] on link "Marketplace" at bounding box center [42, 80] width 62 height 13
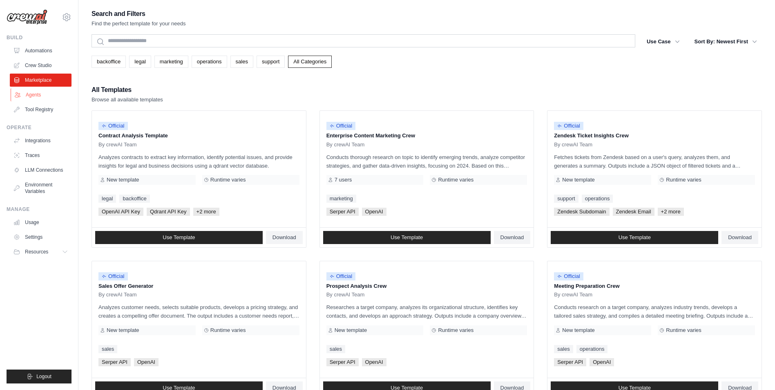
click at [44, 92] on link "Agents" at bounding box center [42, 94] width 62 height 13
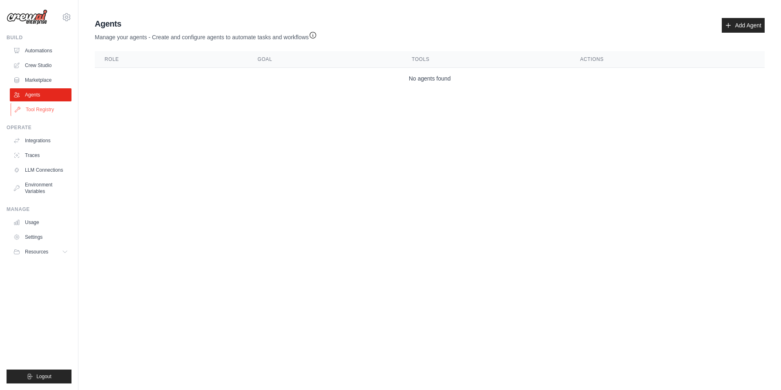
click at [53, 111] on link "Tool Registry" at bounding box center [42, 109] width 62 height 13
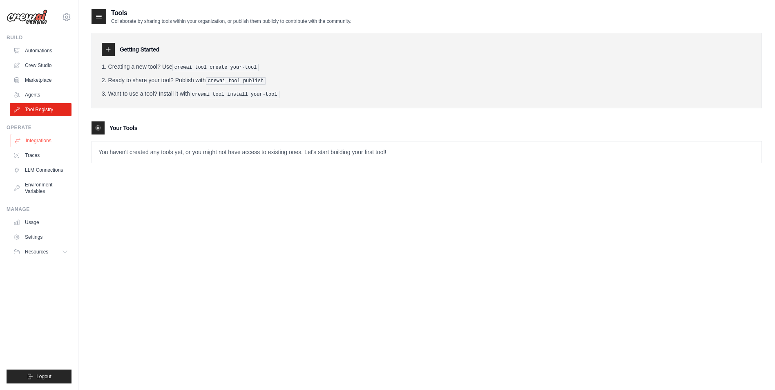
click at [51, 137] on link "Integrations" at bounding box center [42, 140] width 62 height 13
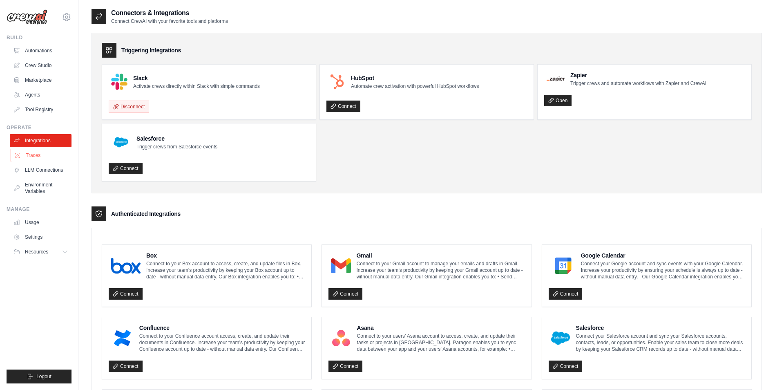
click at [49, 152] on link "Traces" at bounding box center [42, 155] width 62 height 13
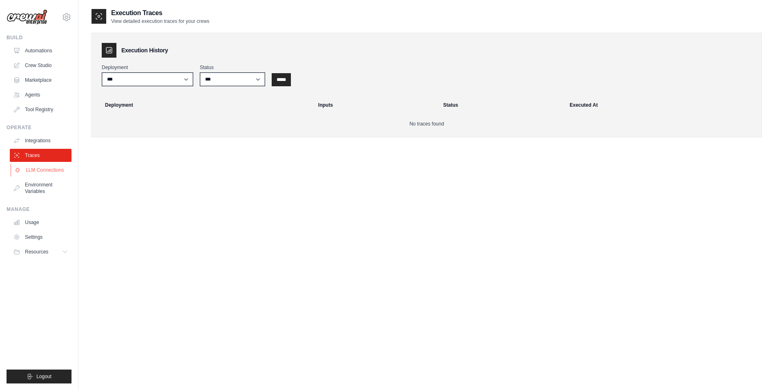
click at [49, 166] on link "LLM Connections" at bounding box center [42, 169] width 62 height 13
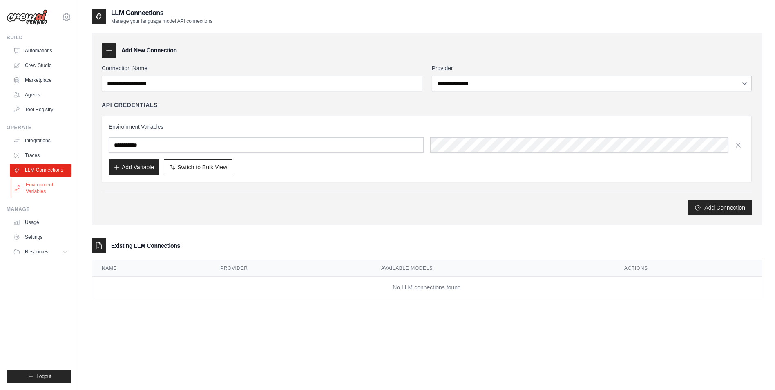
click at [51, 182] on link "Environment Variables" at bounding box center [42, 188] width 62 height 20
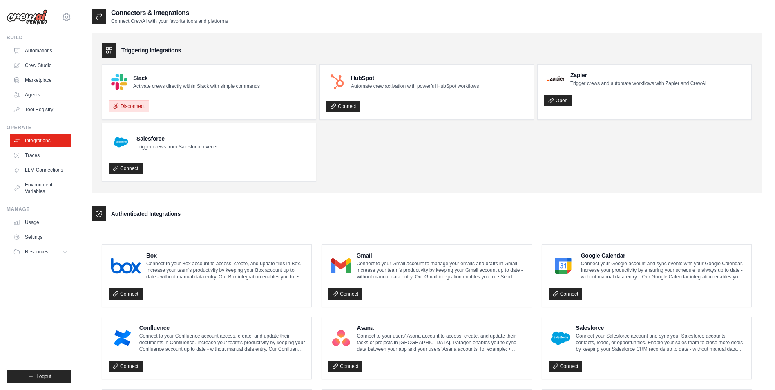
click at [129, 103] on button "Disconnect" at bounding box center [129, 106] width 40 height 12
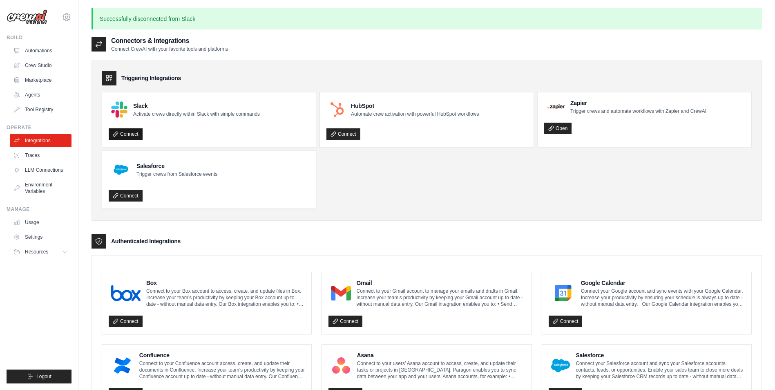
click at [129, 139] on link "Connect" at bounding box center [126, 133] width 34 height 11
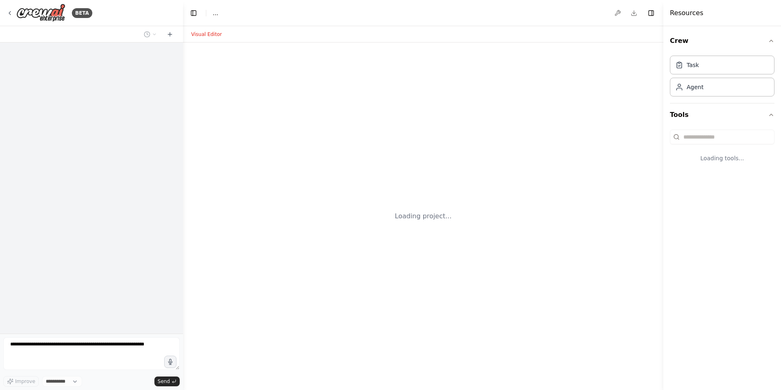
select select "****"
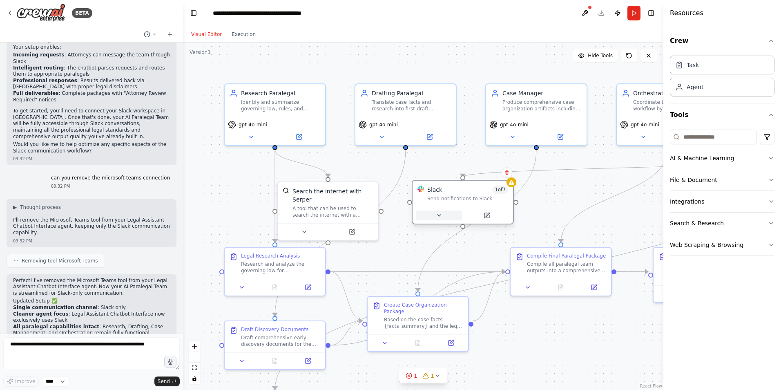
click at [447, 217] on button at bounding box center [439, 215] width 46 height 10
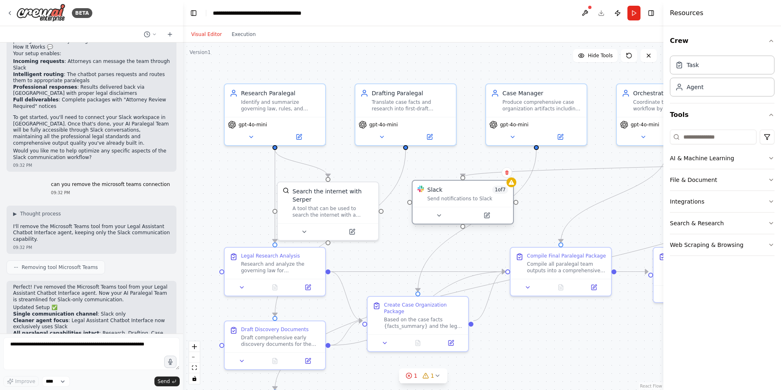
click at [474, 193] on div "Slack 1 of 7" at bounding box center [467, 190] width 81 height 8
click at [496, 204] on div "Slack 1 of 7 Send notifications to Slack" at bounding box center [463, 194] width 101 height 26
click at [440, 215] on icon at bounding box center [439, 216] width 3 height 2
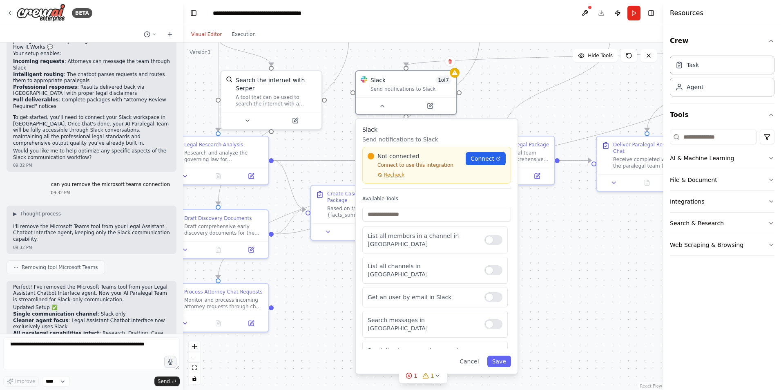
drag, startPoint x: 581, startPoint y: 204, endPoint x: 527, endPoint y: 93, distance: 123.2
click at [527, 93] on div ".deletable-edge-delete-btn { width: 20px; height: 20px; border: 0px solid #ffff…" at bounding box center [423, 216] width 481 height 347
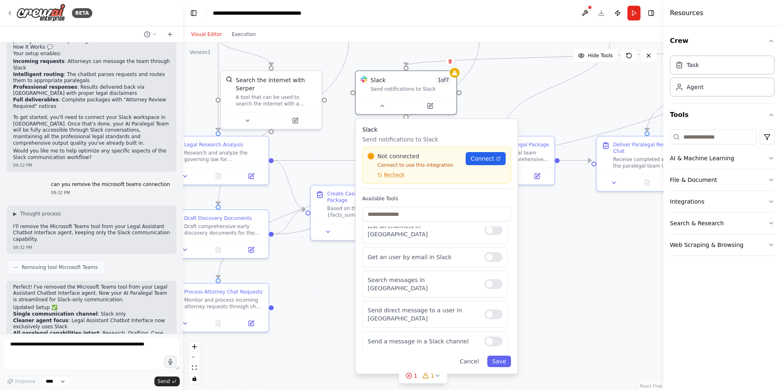
click at [489, 360] on div at bounding box center [494, 365] width 18 height 10
click at [488, 301] on div "Send direct message to a user in Slack" at bounding box center [435, 314] width 145 height 27
click at [488, 309] on div at bounding box center [494, 314] width 18 height 10
click at [485, 279] on div at bounding box center [494, 284] width 18 height 10
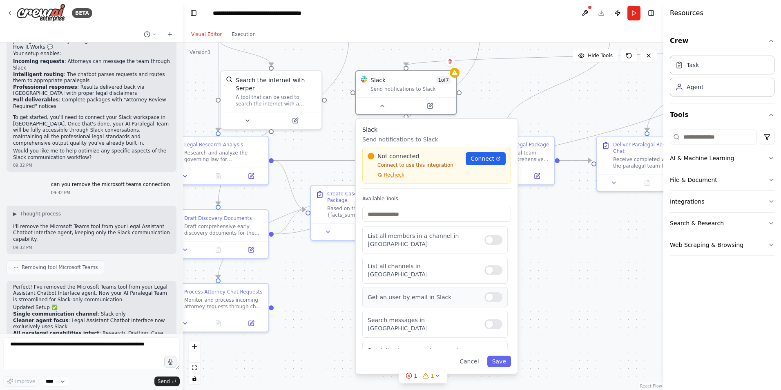
click at [489, 292] on div at bounding box center [494, 297] width 18 height 10
click at [488, 265] on div at bounding box center [494, 270] width 18 height 10
click at [485, 236] on div at bounding box center [494, 240] width 18 height 10
click at [495, 358] on button "Save" at bounding box center [500, 361] width 24 height 11
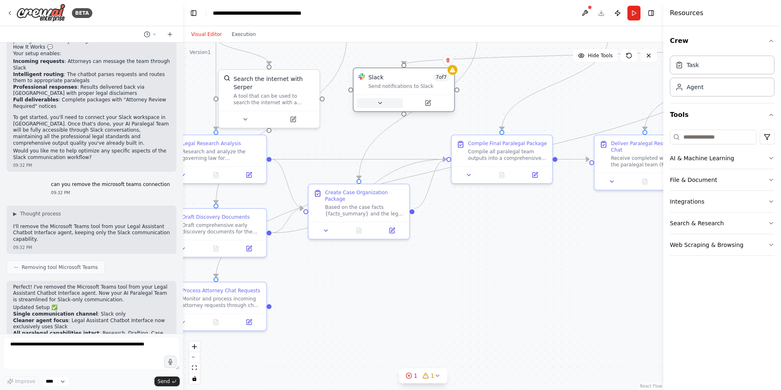
click at [374, 103] on button at bounding box center [380, 103] width 46 height 10
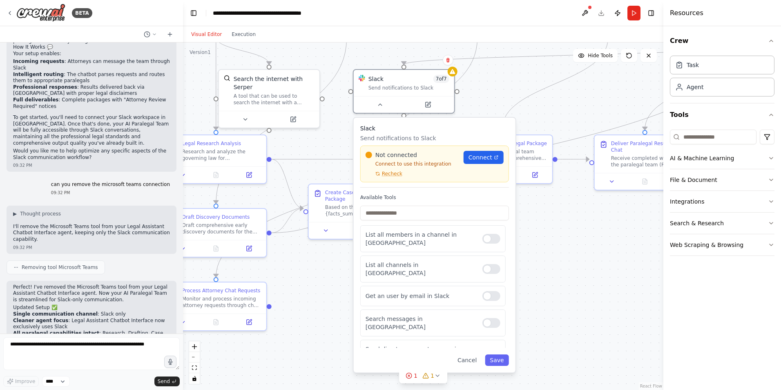
click at [450, 202] on div "Available Tools List all members in a channel in Slack List all channels in Sla…" at bounding box center [434, 271] width 149 height 154
click at [394, 175] on span "Recheck" at bounding box center [392, 173] width 20 height 7
click at [394, 175] on div "Slack Send notifications to Slack Not connected Connect to use this integration…" at bounding box center [435, 245] width 162 height 255
click at [394, 175] on span "Recheck" at bounding box center [392, 173] width 20 height 7
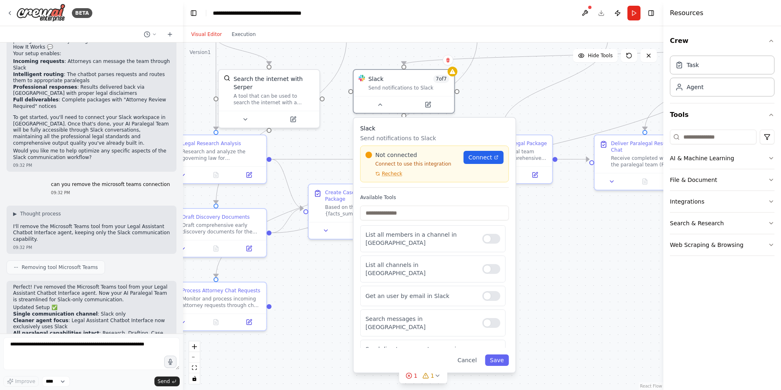
click at [394, 175] on span "Recheck" at bounding box center [392, 173] width 20 height 7
click at [496, 359] on button "Save" at bounding box center [497, 359] width 24 height 11
click at [501, 360] on button "Save" at bounding box center [497, 359] width 24 height 11
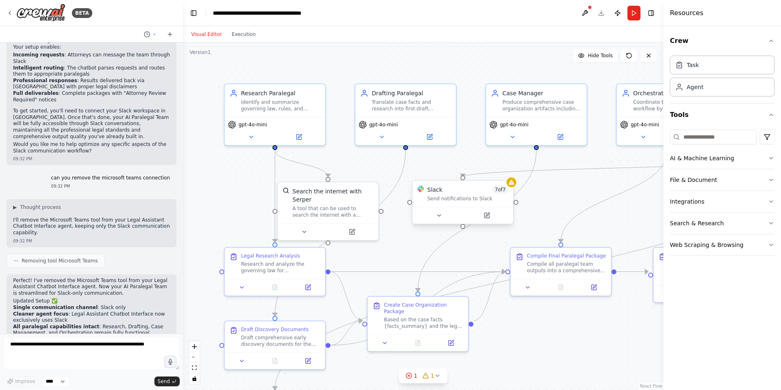
scroll to position [3001, 0]
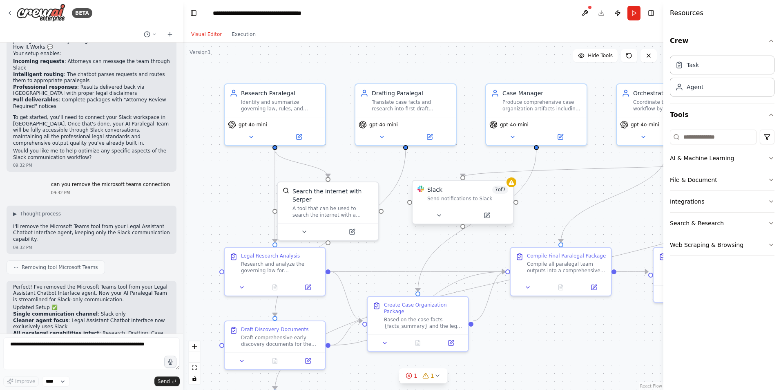
click at [455, 191] on div "Slack 7 of 7" at bounding box center [467, 190] width 81 height 8
click at [452, 218] on button at bounding box center [439, 215] width 46 height 10
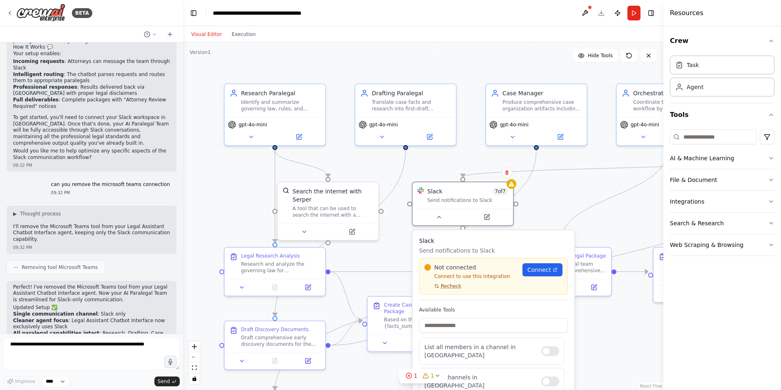
click at [444, 288] on span "Recheck" at bounding box center [451, 286] width 20 height 7
click at [444, 288] on div "Slack Send notifications to Slack Not connected Connect to use this integration…" at bounding box center [494, 357] width 162 height 255
click at [444, 288] on span "Recheck" at bounding box center [451, 286] width 20 height 7
click at [444, 288] on div "Slack Send notifications to Slack Not connected Connect to use this integration…" at bounding box center [494, 357] width 162 height 255
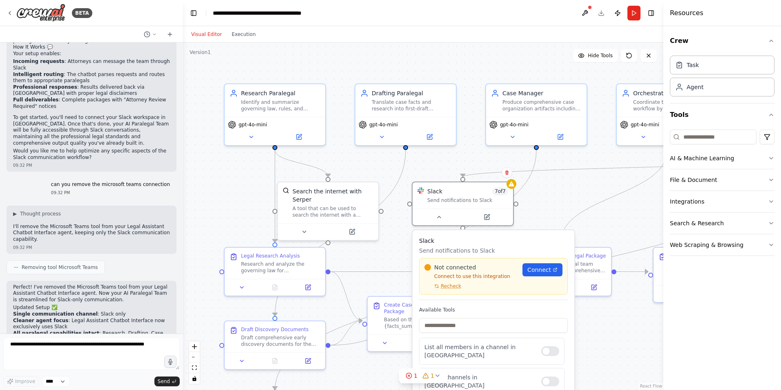
click at [444, 288] on span "Recheck" at bounding box center [451, 286] width 20 height 7
click at [462, 323] on input "text" at bounding box center [493, 325] width 149 height 15
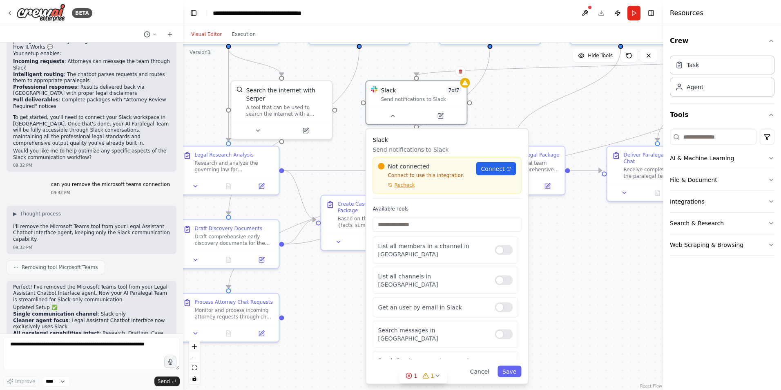
drag, startPoint x: 621, startPoint y: 360, endPoint x: 563, endPoint y: 230, distance: 142.5
click at [563, 230] on div ".deletable-edge-delete-btn { width: 20px; height: 20px; border: 0px solid #ffff…" at bounding box center [423, 216] width 481 height 347
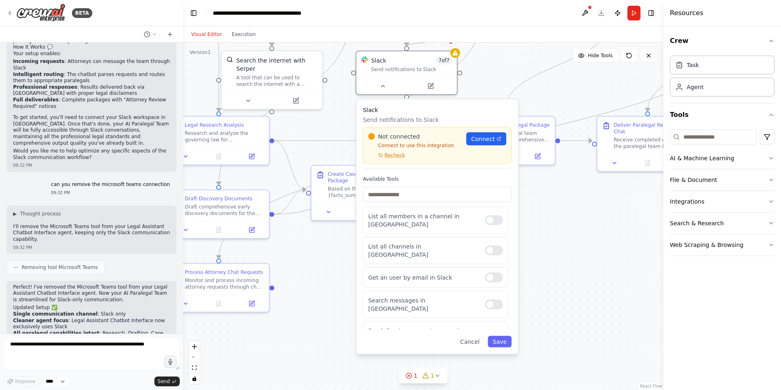
drag, startPoint x: 563, startPoint y: 230, endPoint x: 542, endPoint y: 210, distance: 29.2
click at [563, 231] on div ".deletable-edge-delete-btn { width: 20px; height: 20px; border: 0px solid #ffff…" at bounding box center [423, 216] width 481 height 347
click at [391, 152] on span "Recheck" at bounding box center [395, 155] width 20 height 7
click at [504, 346] on button "Save" at bounding box center [500, 341] width 24 height 11
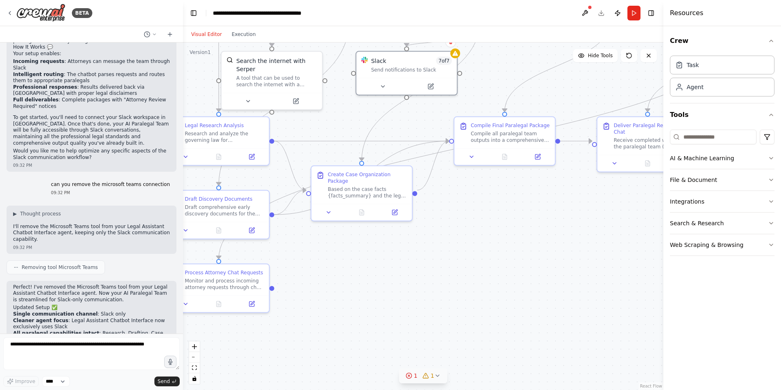
click at [434, 380] on button "1 1" at bounding box center [423, 375] width 48 height 15
click at [496, 342] on button at bounding box center [503, 344] width 14 height 10
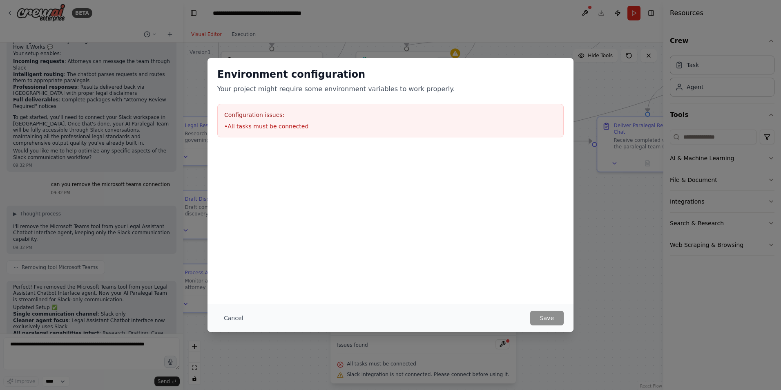
click at [235, 320] on button "Cancel" at bounding box center [233, 318] width 32 height 15
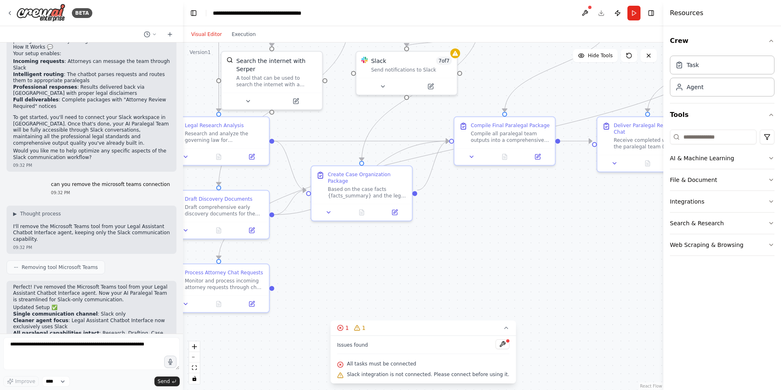
drag, startPoint x: 495, startPoint y: 328, endPoint x: 474, endPoint y: 318, distance: 22.7
click at [503, 328] on icon at bounding box center [506, 327] width 7 height 7
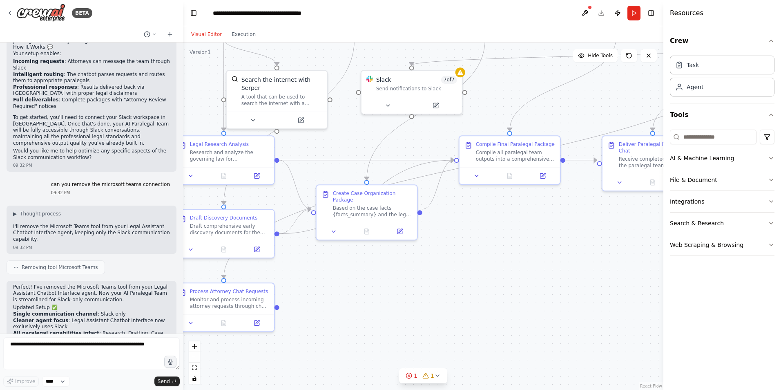
drag, startPoint x: 437, startPoint y: 244, endPoint x: 479, endPoint y: 329, distance: 94.1
click at [493, 365] on div ".deletable-edge-delete-btn { width: 20px; height: 20px; border: 0px solid #ffff…" at bounding box center [423, 216] width 481 height 347
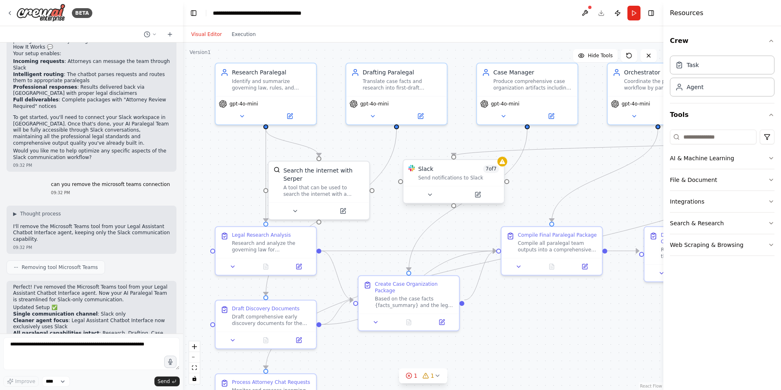
click at [458, 175] on div "Send notifications to Slack" at bounding box center [458, 178] width 81 height 7
click at [432, 193] on icon at bounding box center [430, 194] width 7 height 7
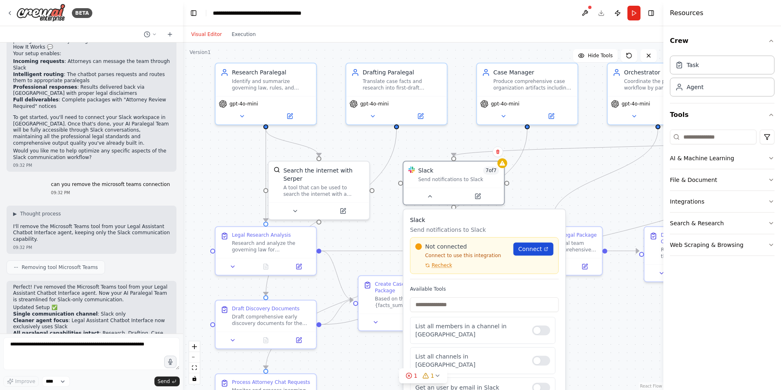
click at [521, 248] on span "Connect" at bounding box center [531, 249] width 24 height 8
click at [442, 267] on span "Recheck" at bounding box center [442, 265] width 20 height 7
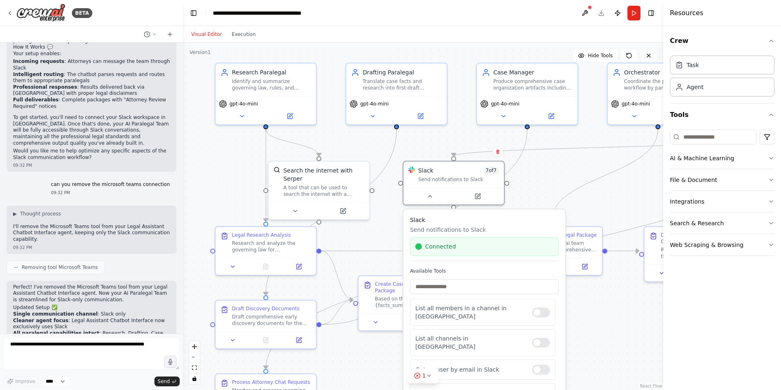
click at [547, 193] on div ".deletable-edge-delete-btn { width: 20px; height: 20px; border: 0px solid #ffff…" at bounding box center [423, 216] width 481 height 347
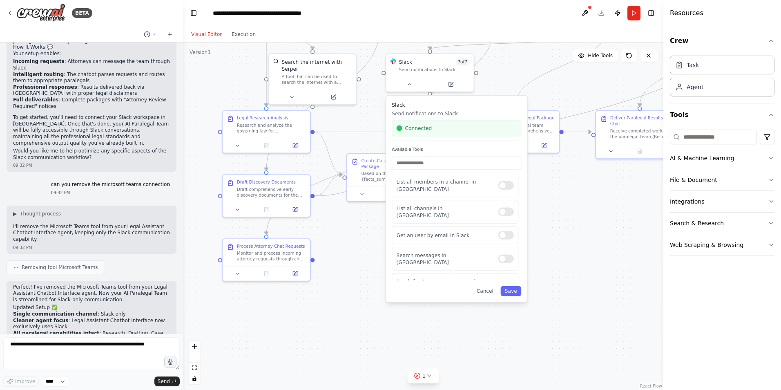
drag, startPoint x: 603, startPoint y: 313, endPoint x: 577, endPoint y: 194, distance: 121.7
click at [577, 194] on div ".deletable-edge-delete-btn { width: 20px; height: 20px; border: 0px solid #ffff…" at bounding box center [423, 216] width 481 height 347
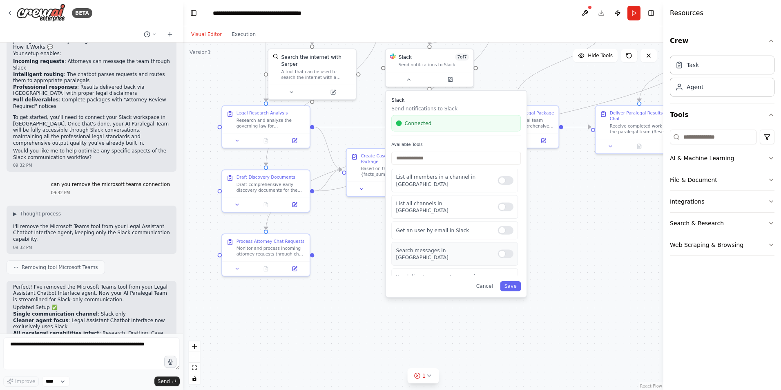
scroll to position [40, 0]
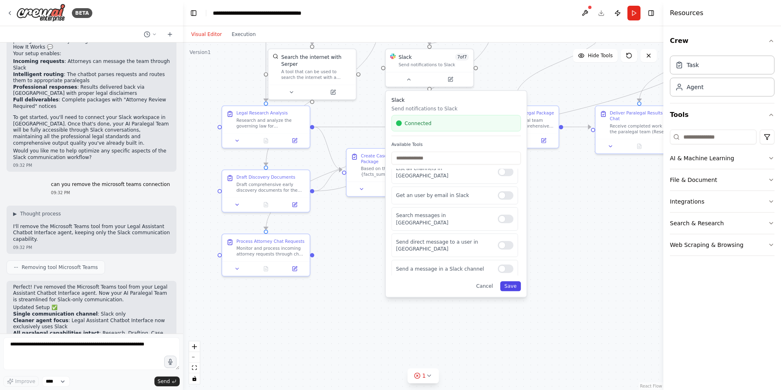
click at [515, 284] on button "Save" at bounding box center [510, 286] width 21 height 10
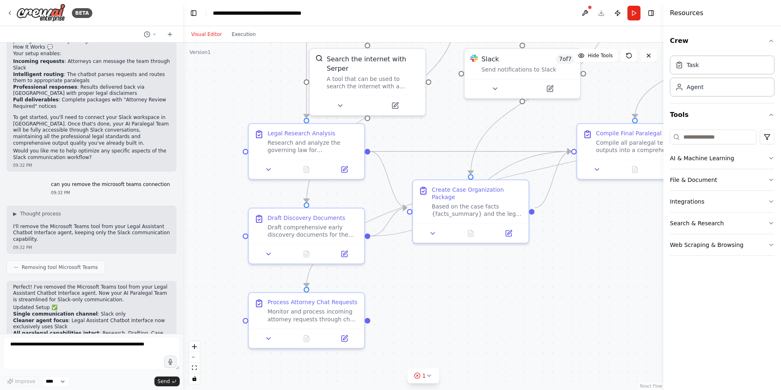
drag, startPoint x: 384, startPoint y: 253, endPoint x: 454, endPoint y: 330, distance: 103.6
click at [454, 330] on div ".deletable-edge-delete-btn { width: 20px; height: 20px; border: 0px solid #ffff…" at bounding box center [423, 216] width 481 height 347
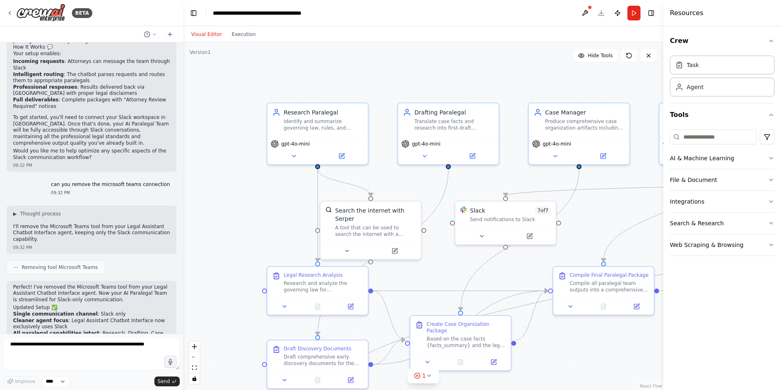
drag, startPoint x: 452, startPoint y: 261, endPoint x: 443, endPoint y: 384, distance: 122.9
click at [443, 384] on div ".deletable-edge-delete-btn { width: 20px; height: 20px; border: 0px solid #ffff…" at bounding box center [423, 216] width 481 height 347
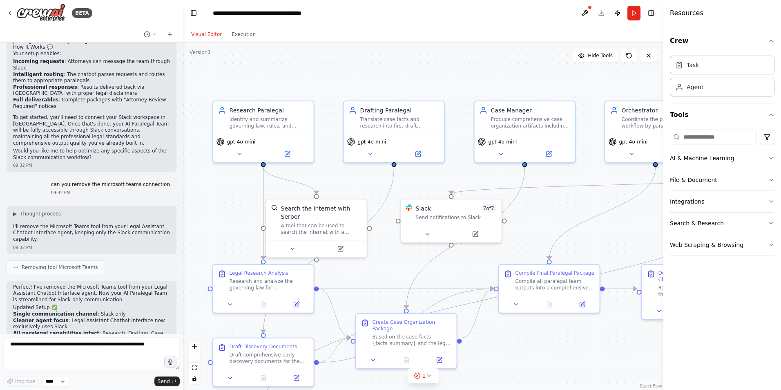
drag, startPoint x: 421, startPoint y: 273, endPoint x: 389, endPoint y: 273, distance: 31.5
click at [389, 273] on div ".deletable-edge-delete-btn { width: 20px; height: 20px; border: 0px solid #ffff…" at bounding box center [423, 216] width 481 height 347
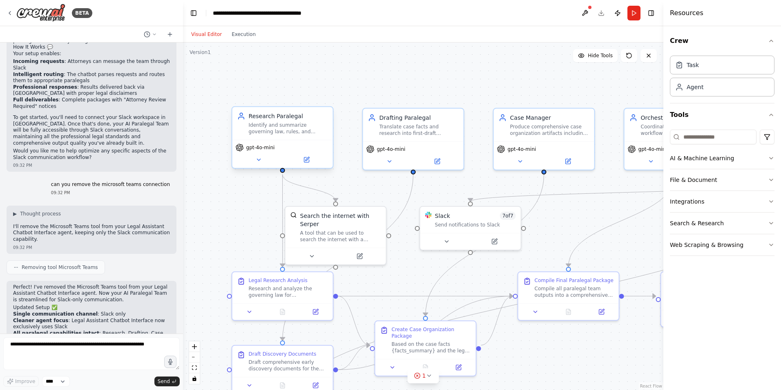
click at [286, 146] on div "gpt-4o-mini" at bounding box center [283, 147] width 94 height 8
click at [260, 144] on span "gpt-4o-mini" at bounding box center [260, 147] width 29 height 7
click at [129, 340] on textarea at bounding box center [91, 353] width 177 height 33
click at [109, 344] on textarea at bounding box center [91, 353] width 177 height 33
click at [105, 332] on div "========================================= CrewAI: AI Paralegal Team (Multi-Agen…" at bounding box center [91, 188] width 183 height 291
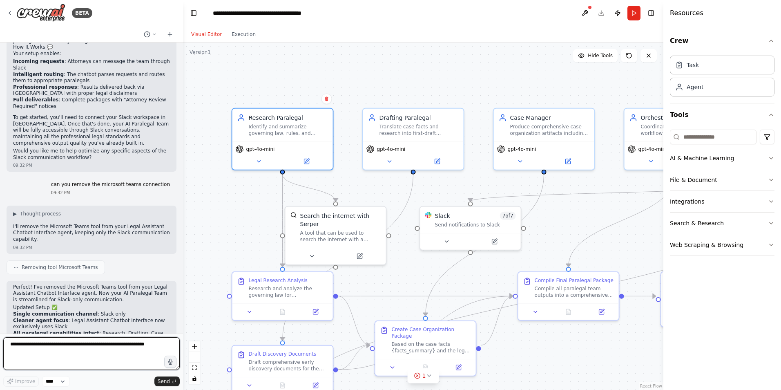
click at [103, 352] on textarea at bounding box center [91, 353] width 177 height 33
click at [104, 333] on div "========================================= CrewAI: AI Paralegal Team (Multi-Agen…" at bounding box center [91, 188] width 183 height 291
click at [107, 350] on textarea at bounding box center [91, 353] width 177 height 33
type textarea "**********"
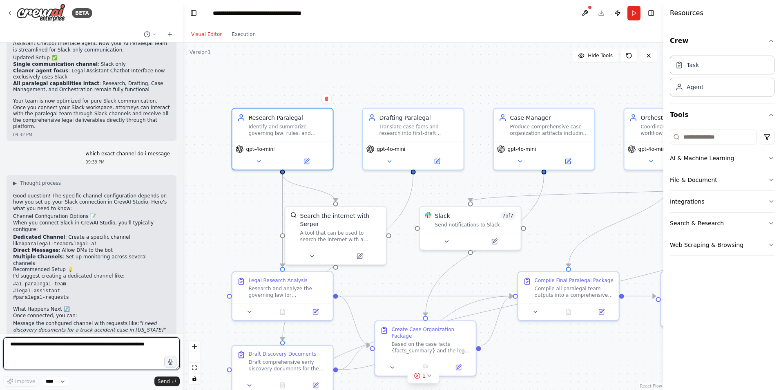
scroll to position [3258, 0]
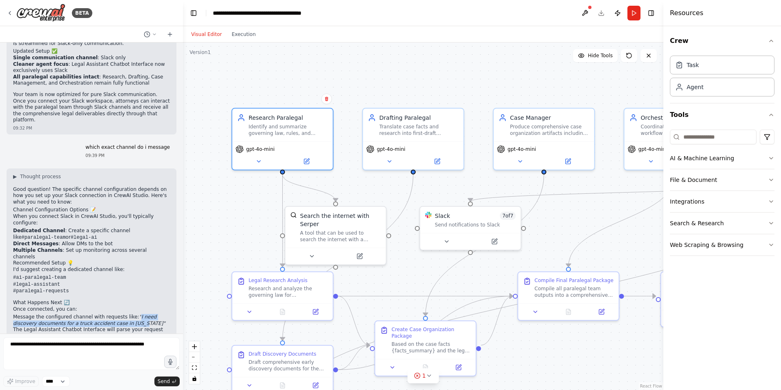
drag, startPoint x: 126, startPoint y: 241, endPoint x: 106, endPoint y: 247, distance: 20.6
click at [106, 314] on em ""I need discovery documents for a truck accident case in Texas"" at bounding box center [89, 320] width 152 height 12
copy em "I need discovery documents for a truck accident case in Texas"
click at [101, 331] on div "========================================= CrewAI: AI Paralegal Team (Multi-Agen…" at bounding box center [91, 188] width 183 height 291
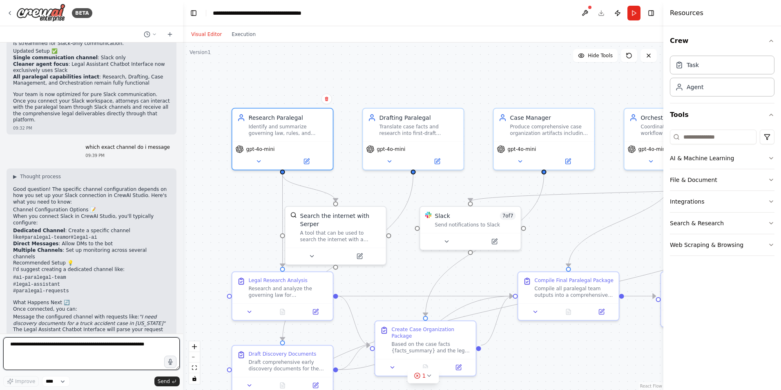
click at [94, 341] on textarea at bounding box center [91, 353] width 177 height 33
click at [88, 359] on textarea at bounding box center [91, 353] width 177 height 33
type textarea "**********"
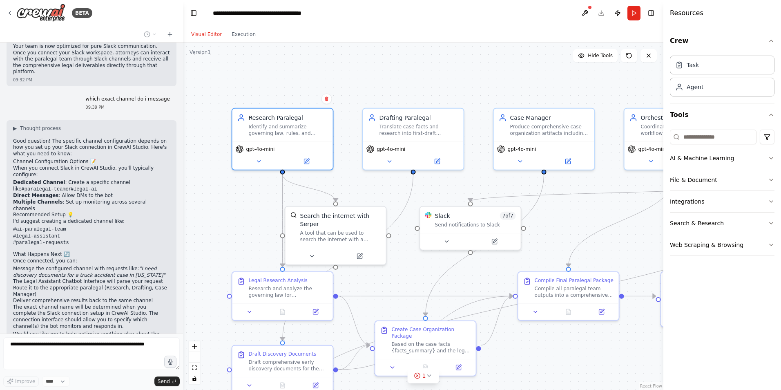
scroll to position [3306, 0]
click at [421, 381] on button "1" at bounding box center [423, 375] width 31 height 15
click at [457, 337] on icon at bounding box center [460, 338] width 7 height 7
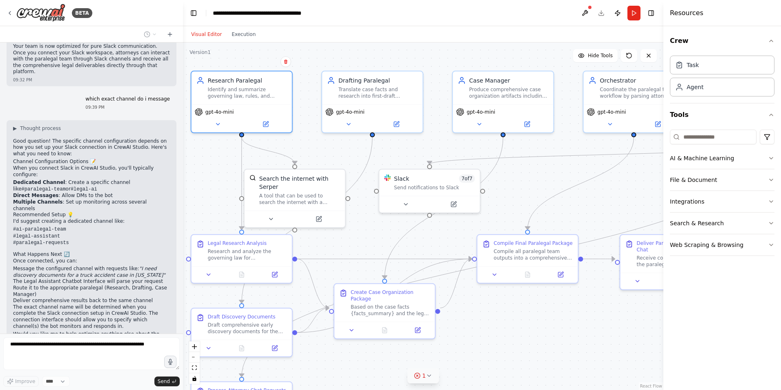
scroll to position [3368, 0]
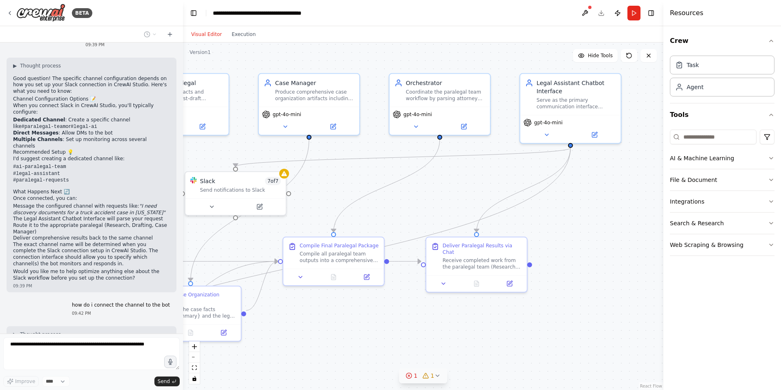
drag, startPoint x: 568, startPoint y: 371, endPoint x: 320, endPoint y: 343, distance: 250.5
click at [320, 343] on div ".deletable-edge-delete-btn { width: 20px; height: 20px; border: 0px solid #ffff…" at bounding box center [423, 216] width 481 height 347
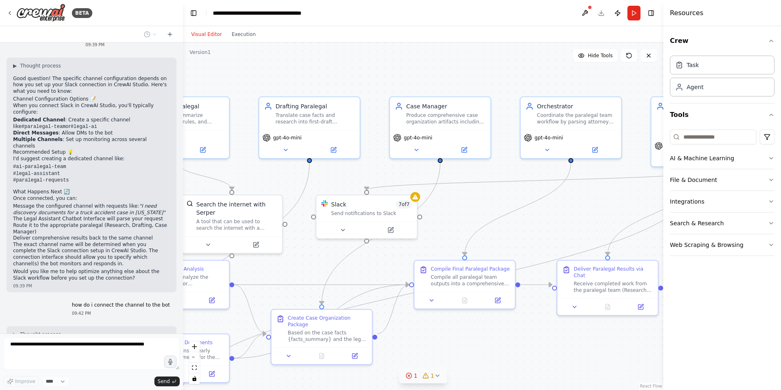
drag, startPoint x: 315, startPoint y: 312, endPoint x: 474, endPoint y: 330, distance: 159.9
click at [474, 330] on div ".deletable-edge-delete-btn { width: 20px; height: 20px; border: 0px solid #ffff…" at bounding box center [423, 216] width 481 height 347
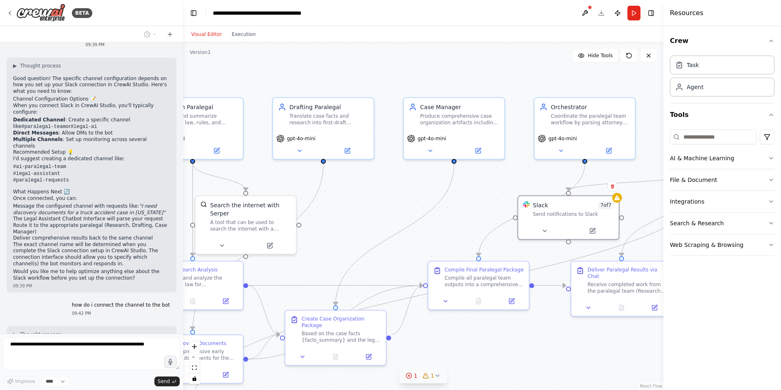
drag, startPoint x: 427, startPoint y: 235, endPoint x: 614, endPoint y: 239, distance: 187.2
click at [619, 237] on div "Slack 7 of 7 Send notifications to Slack" at bounding box center [569, 217] width 102 height 45
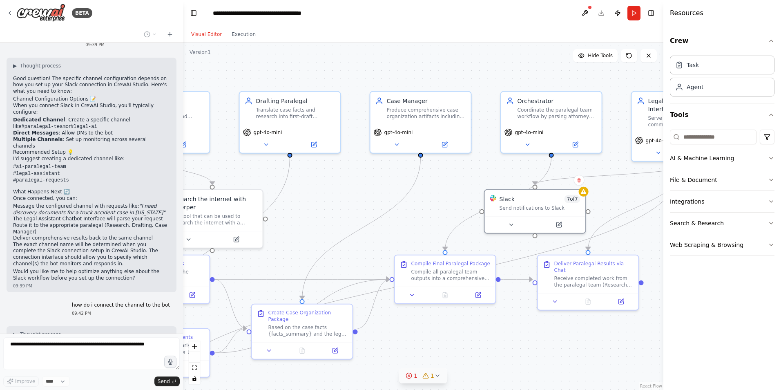
drag, startPoint x: 563, startPoint y: 361, endPoint x: 410, endPoint y: 315, distance: 159.6
click at [419, 331] on div ".deletable-edge-delete-btn { width: 20px; height: 20px; border: 0px solid #ffff…" at bounding box center [423, 216] width 481 height 347
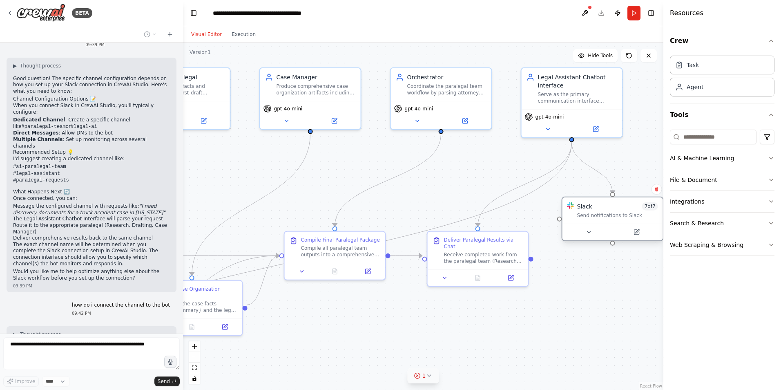
drag, startPoint x: 437, startPoint y: 206, endPoint x: 623, endPoint y: 239, distance: 188.8
click at [623, 239] on div at bounding box center [613, 232] width 101 height 17
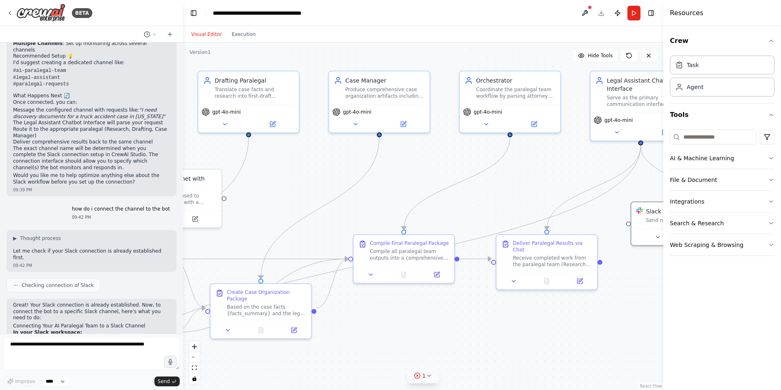
drag, startPoint x: 233, startPoint y: 350, endPoint x: 302, endPoint y: 353, distance: 69.1
click at [302, 353] on div ".deletable-edge-delete-btn { width: 20px; height: 20px; border: 0px solid #ffff…" at bounding box center [423, 216] width 481 height 347
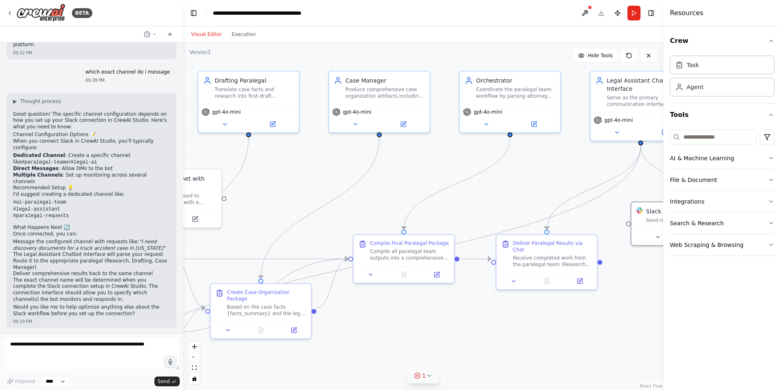
scroll to position [3332, 0]
drag, startPoint x: 127, startPoint y: 168, endPoint x: 106, endPoint y: 175, distance: 21.8
click at [106, 239] on em ""I need discovery documents for a truck accident case in Texas"" at bounding box center [89, 245] width 152 height 12
drag, startPoint x: 106, startPoint y: 175, endPoint x: 625, endPoint y: 136, distance: 520.9
click at [549, 129] on div ".deletable-edge-delete-btn { width: 20px; height: 20px; border: 0px solid #ffff…" at bounding box center [423, 216] width 481 height 347
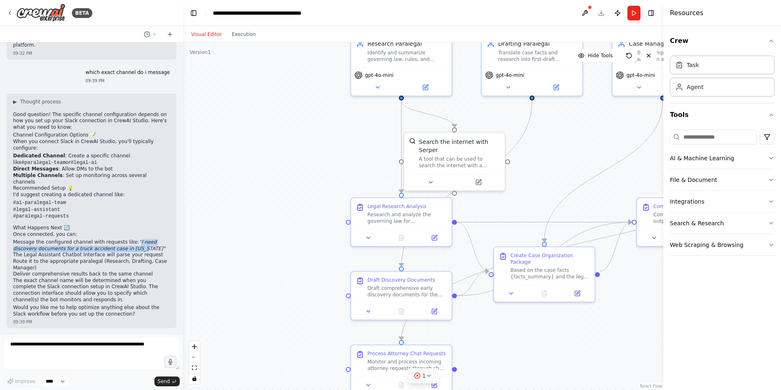
copy em "I need discovery documents for a truck accident case in Texas"
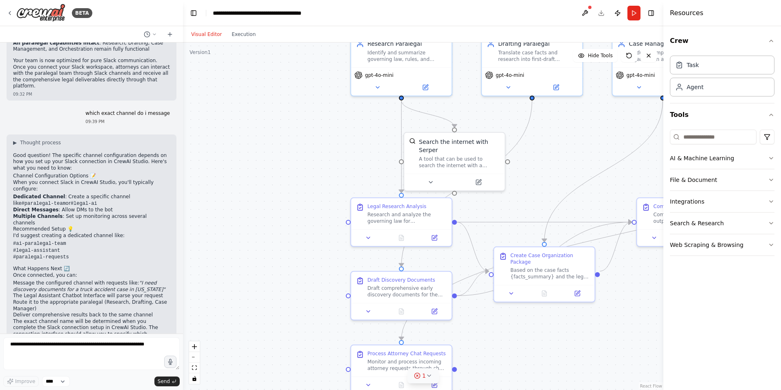
click at [80, 254] on li "#paralegal-requests" at bounding box center [91, 257] width 157 height 7
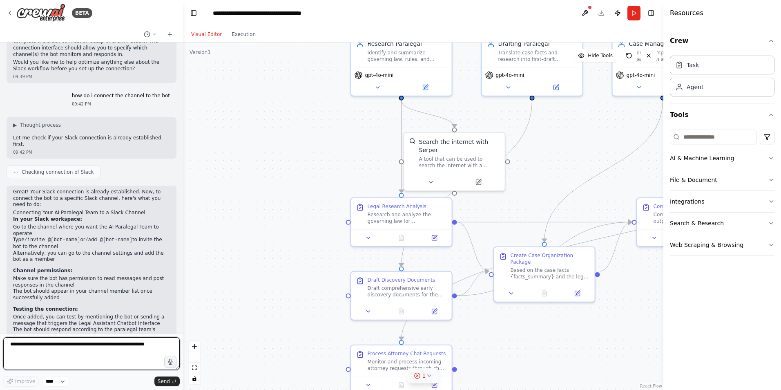
click at [77, 356] on textarea at bounding box center [91, 353] width 177 height 33
paste textarea "**********"
type textarea "**********"
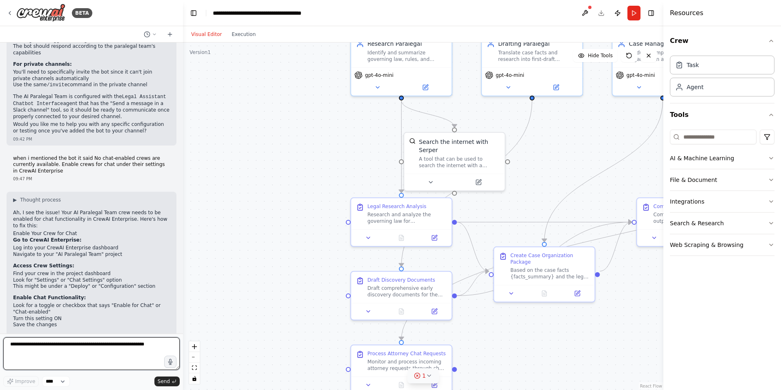
scroll to position [3867, 0]
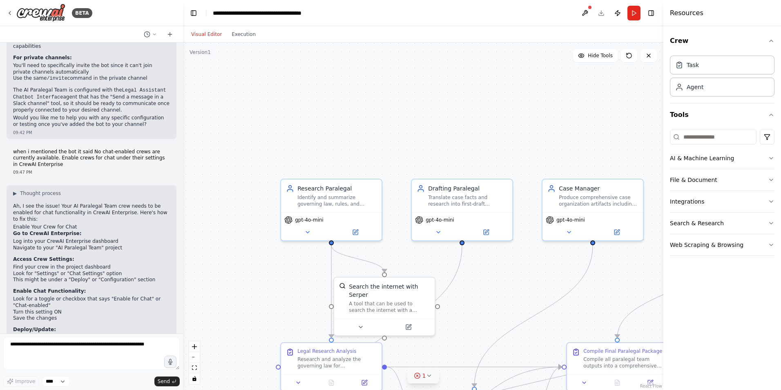
drag, startPoint x: 309, startPoint y: 130, endPoint x: 189, endPoint y: 288, distance: 197.8
click at [189, 288] on div ".deletable-edge-delete-btn { width: 20px; height: 20px; border: 0px solid #ffff…" at bounding box center [423, 216] width 481 height 347
drag, startPoint x: 244, startPoint y: 112, endPoint x: 249, endPoint y: 166, distance: 53.8
click at [249, 166] on div ".deletable-edge-delete-btn { width: 20px; height: 20px; border: 0px solid #ffff…" at bounding box center [423, 216] width 481 height 347
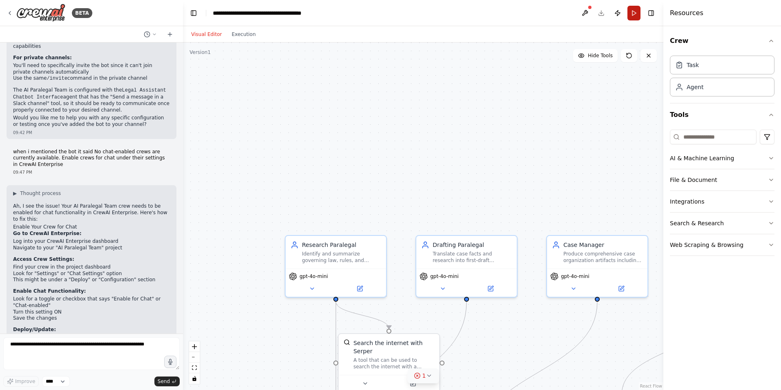
click at [635, 14] on button "Run" at bounding box center [634, 13] width 13 height 15
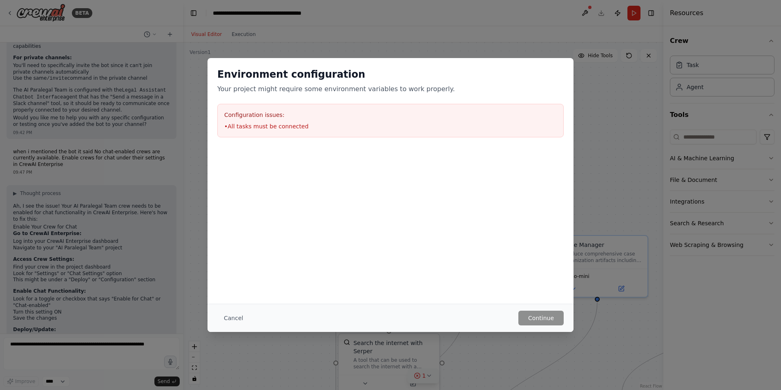
click at [233, 309] on div "Cancel Continue" at bounding box center [391, 318] width 366 height 28
click at [231, 316] on button "Cancel" at bounding box center [233, 318] width 32 height 15
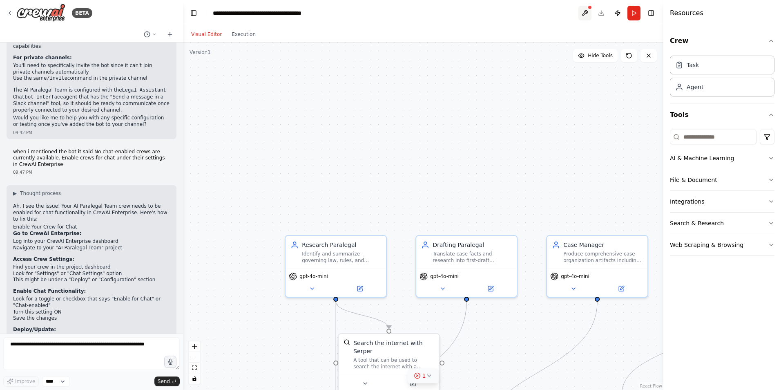
click at [581, 9] on button at bounding box center [585, 13] width 13 height 15
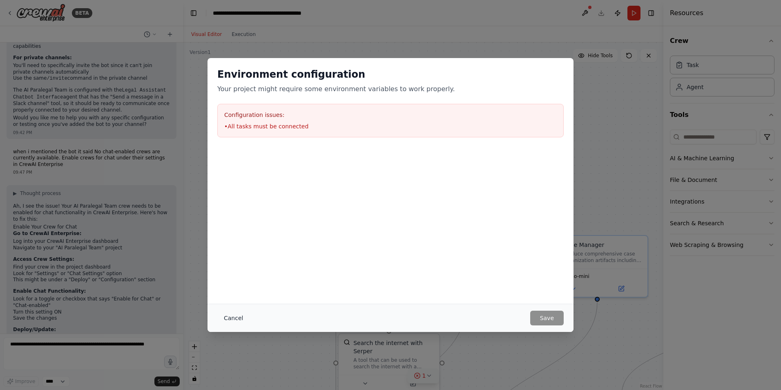
click at [233, 314] on button "Cancel" at bounding box center [233, 318] width 32 height 15
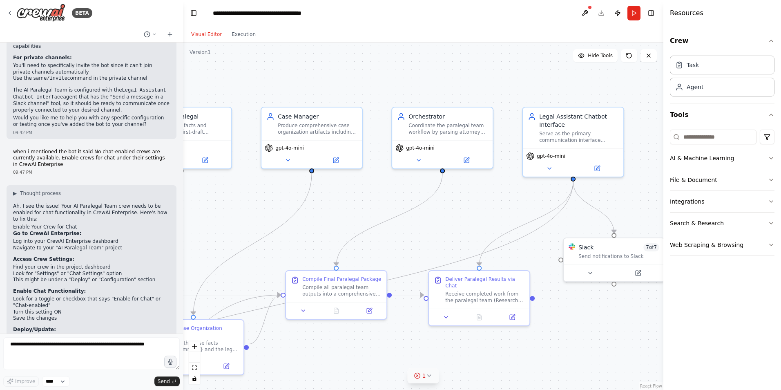
drag, startPoint x: 539, startPoint y: 356, endPoint x: 252, endPoint y: 230, distance: 313.3
click at [252, 230] on div ".deletable-edge-delete-btn { width: 20px; height: 20px; border: 0px solid #ffff…" at bounding box center [423, 216] width 481 height 347
drag, startPoint x: 611, startPoint y: 278, endPoint x: 616, endPoint y: 312, distance: 34.7
click at [616, 312] on div at bounding box center [622, 303] width 101 height 17
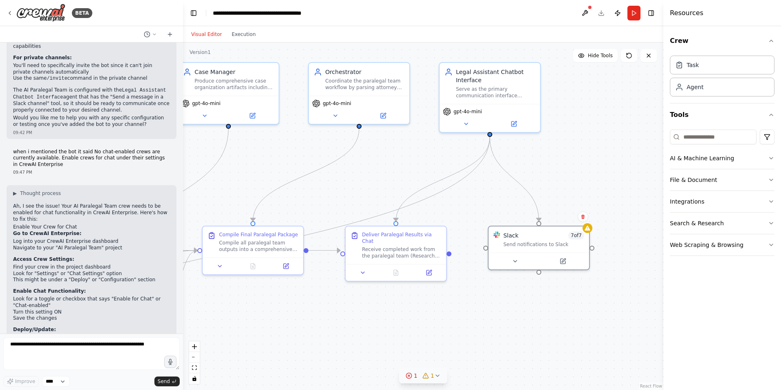
drag, startPoint x: 559, startPoint y: 336, endPoint x: 476, endPoint y: 291, distance: 94.5
click at [476, 291] on div ".deletable-edge-delete-btn { width: 20px; height: 20px; border: 0px solid #ffff…" at bounding box center [423, 216] width 481 height 347
drag, startPoint x: 486, startPoint y: 248, endPoint x: 452, endPoint y: 256, distance: 35.3
click at [452, 256] on div ".deletable-edge-delete-btn { width: 20px; height: 20px; border: 0px solid #ffff…" at bounding box center [423, 216] width 481 height 347
click at [486, 249] on div ".deletable-edge-delete-btn { width: 20px; height: 20px; border: 0px solid #ffff…" at bounding box center [423, 216] width 481 height 347
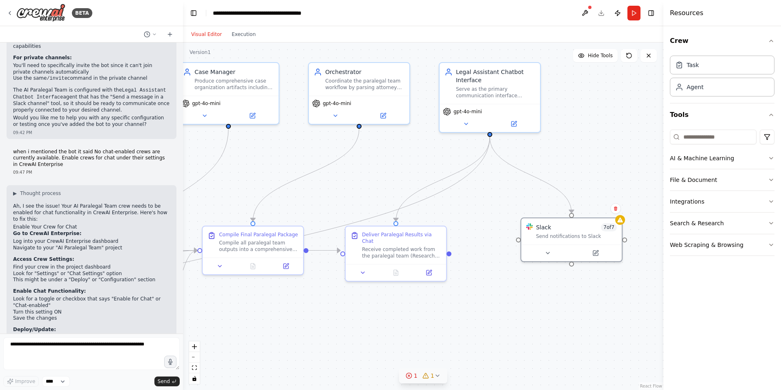
drag, startPoint x: 513, startPoint y: 266, endPoint x: 546, endPoint y: 275, distance: 33.8
click at [546, 275] on div ".deletable-edge-delete-btn { width: 20px; height: 20px; border: 0px solid #ffff…" at bounding box center [423, 216] width 481 height 347
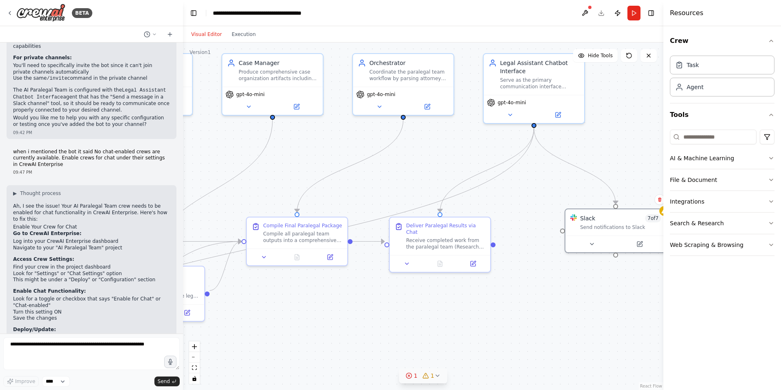
drag, startPoint x: 476, startPoint y: 301, endPoint x: 496, endPoint y: 291, distance: 22.7
click at [553, 278] on div ".deletable-edge-delete-btn { width: 20px; height: 20px; border: 0px solid #ffff…" at bounding box center [423, 216] width 481 height 347
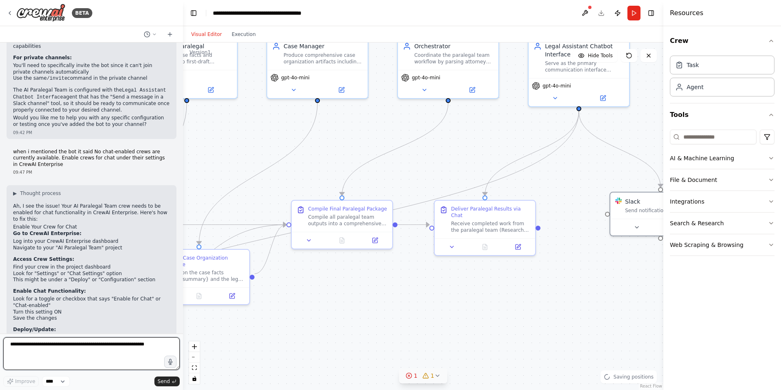
click at [112, 350] on textarea at bounding box center [91, 353] width 177 height 33
type textarea "**********"
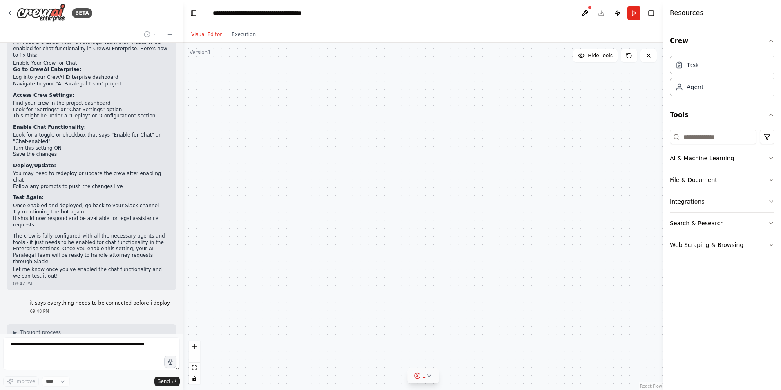
scroll to position [4073, 0]
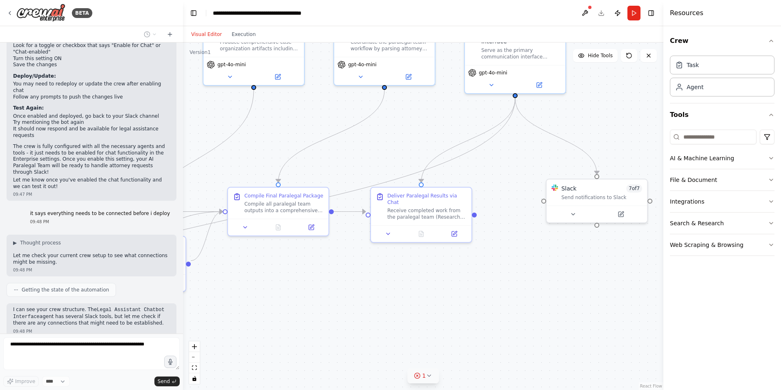
drag, startPoint x: 340, startPoint y: 328, endPoint x: 307, endPoint y: 293, distance: 48.6
click at [300, 314] on div ".deletable-edge-delete-btn { width: 20px; height: 20px; border: 0px solid #ffff…" at bounding box center [423, 216] width 481 height 347
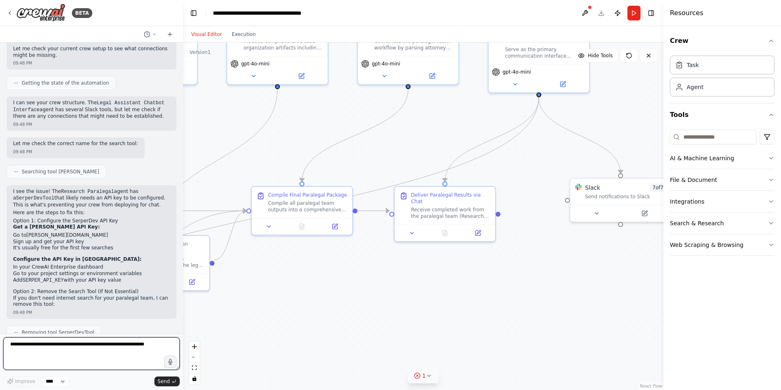
scroll to position [4334, 0]
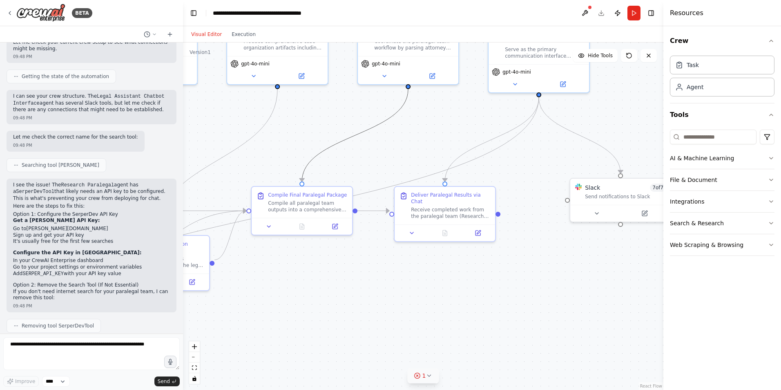
drag, startPoint x: 383, startPoint y: 126, endPoint x: 470, endPoint y: 160, distance: 93.6
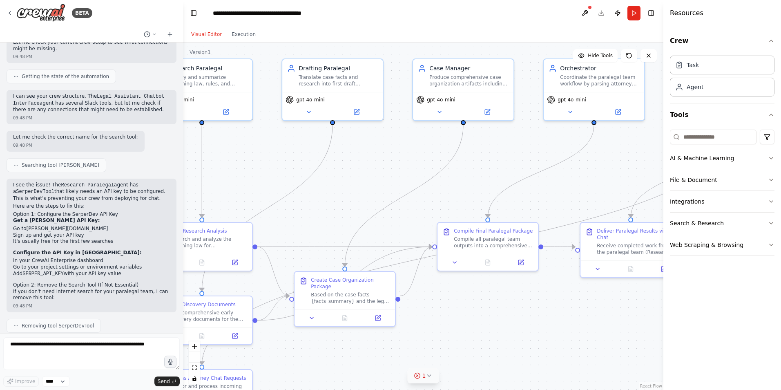
drag, startPoint x: 402, startPoint y: 139, endPoint x: 590, endPoint y: 174, distance: 191.3
click at [590, 174] on div ".deletable-edge-delete-btn { width: 20px; height: 20px; border: 0px solid #ffff…" at bounding box center [423, 216] width 481 height 347
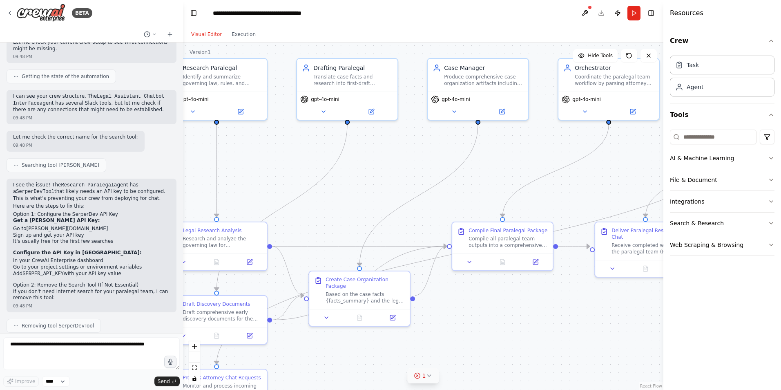
drag, startPoint x: 281, startPoint y: 201, endPoint x: 314, endPoint y: 168, distance: 47.4
click at [315, 181] on div ".deletable-edge-delete-btn { width: 20px; height: 20px; border: 0px solid #ffff…" at bounding box center [423, 216] width 481 height 347
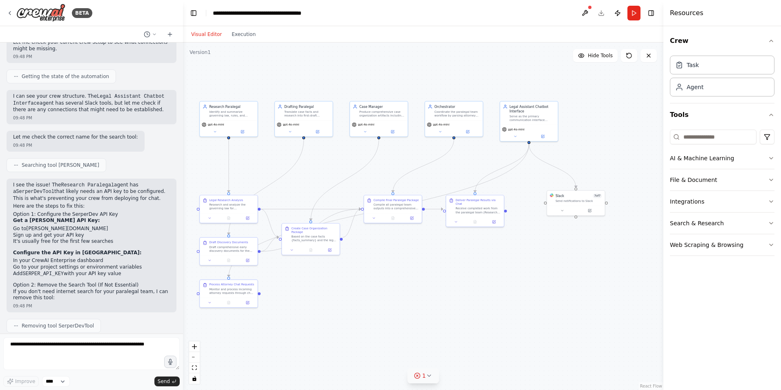
drag, startPoint x: 540, startPoint y: 264, endPoint x: 434, endPoint y: 284, distance: 107.9
click at [434, 284] on div ".deletable-edge-delete-btn { width: 20px; height: 20px; border: 0px solid #ffff…" at bounding box center [423, 216] width 481 height 347
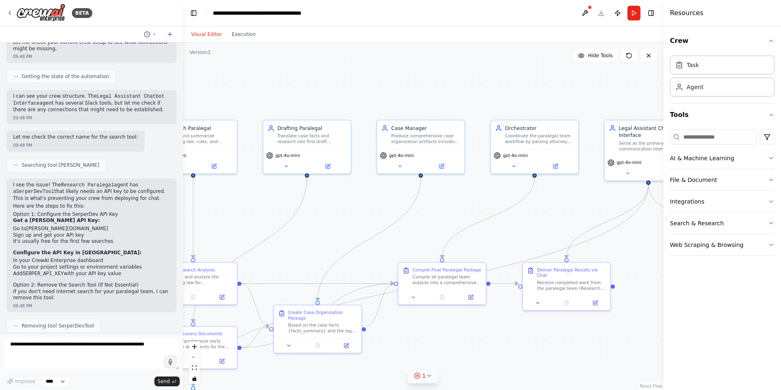
drag, startPoint x: 406, startPoint y: 250, endPoint x: 466, endPoint y: 346, distance: 112.9
click at [466, 346] on div ".deletable-edge-delete-btn { width: 20px; height: 20px; border: 0px solid #ffff…" at bounding box center [423, 216] width 481 height 347
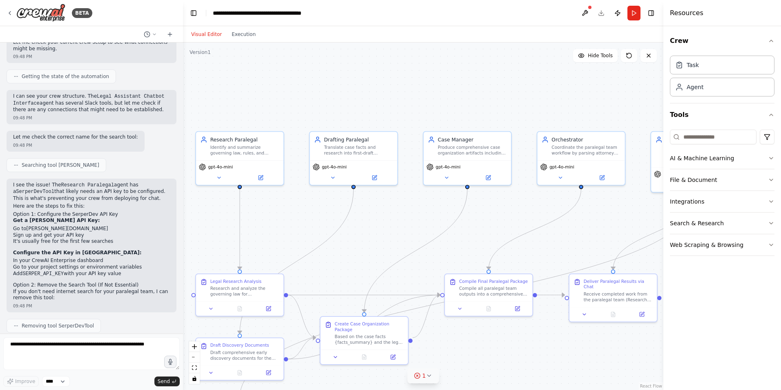
drag, startPoint x: 319, startPoint y: 190, endPoint x: 366, endPoint y: 201, distance: 48.3
click at [366, 201] on div ".deletable-edge-delete-btn { width: 20px; height: 20px; border: 0px solid #ffff…" at bounding box center [423, 216] width 481 height 347
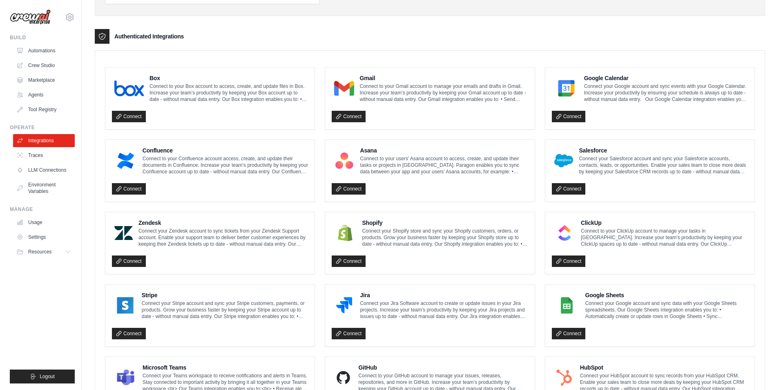
scroll to position [379, 0]
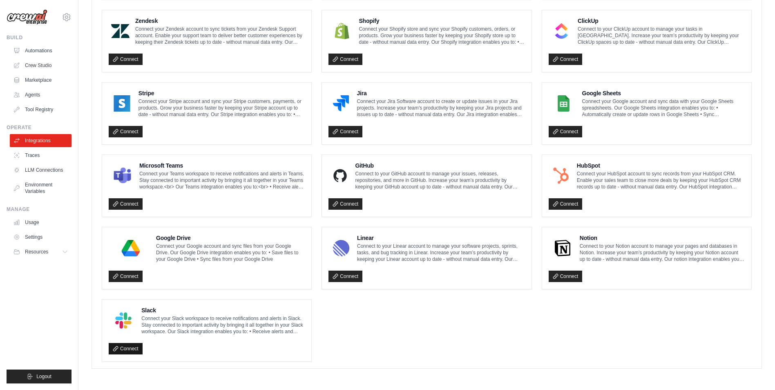
click at [135, 345] on link "Connect" at bounding box center [126, 348] width 34 height 11
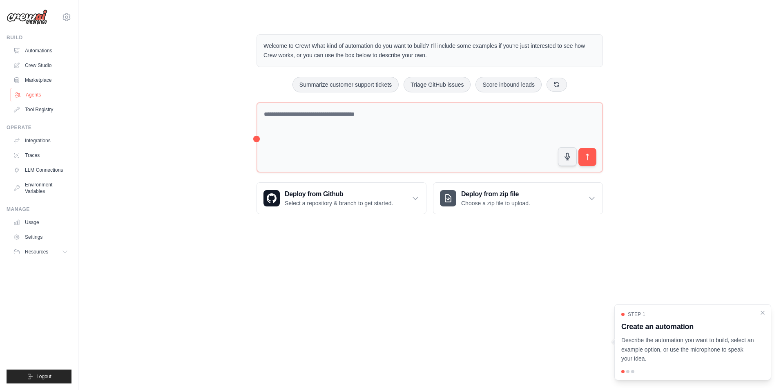
click at [35, 90] on link "Agents" at bounding box center [42, 94] width 62 height 13
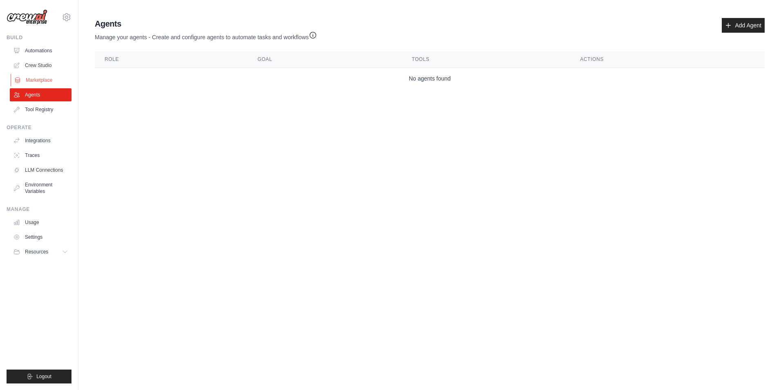
click at [49, 81] on link "Marketplace" at bounding box center [42, 80] width 62 height 13
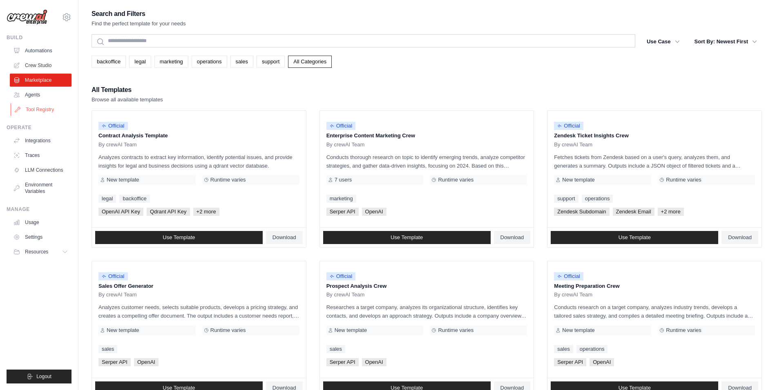
click at [45, 110] on link "Tool Registry" at bounding box center [42, 109] width 62 height 13
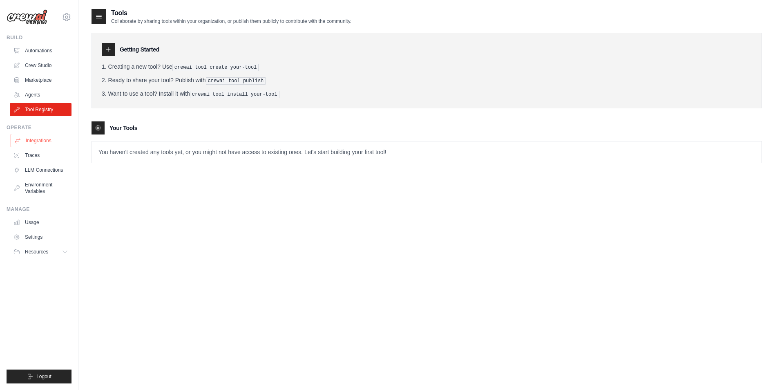
click at [42, 139] on link "Integrations" at bounding box center [42, 140] width 62 height 13
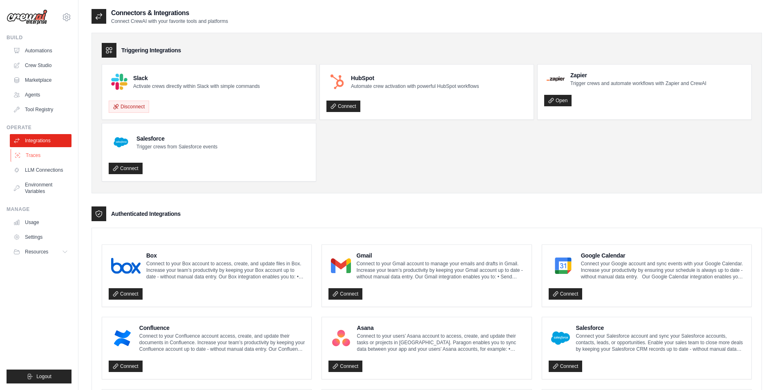
click at [55, 158] on link "Traces" at bounding box center [42, 155] width 62 height 13
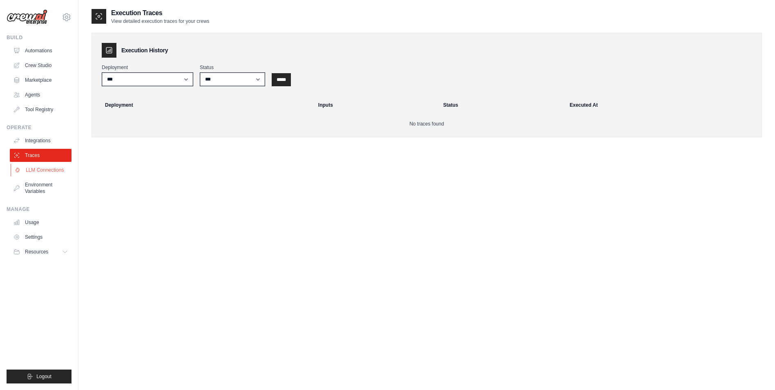
click at [60, 171] on link "LLM Connections" at bounding box center [42, 169] width 62 height 13
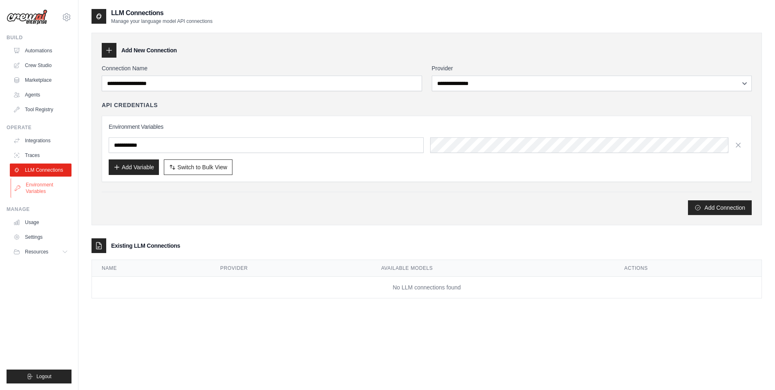
click at [55, 182] on link "Environment Variables" at bounding box center [42, 188] width 62 height 20
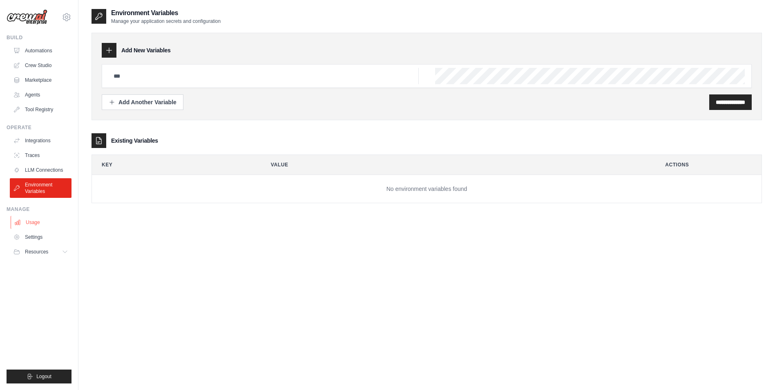
click at [58, 219] on link "Usage" at bounding box center [42, 222] width 62 height 13
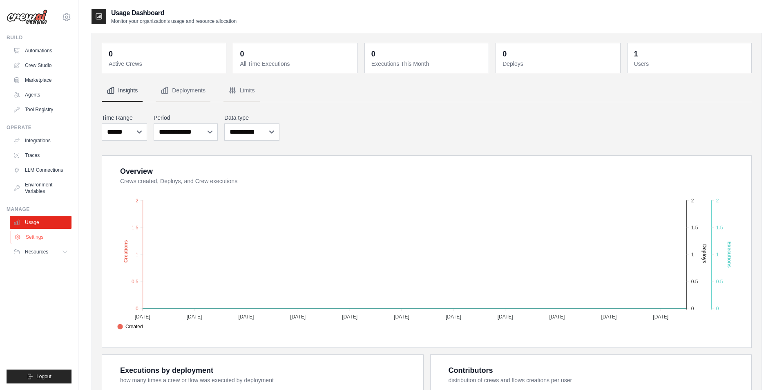
click at [54, 233] on link "Settings" at bounding box center [42, 237] width 62 height 13
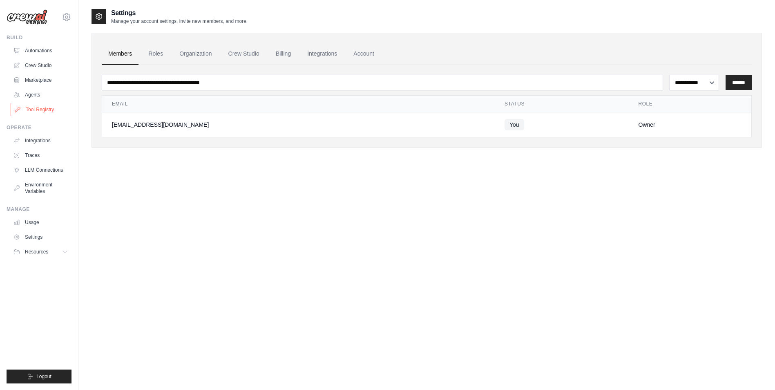
click at [41, 111] on link "Tool Registry" at bounding box center [42, 109] width 62 height 13
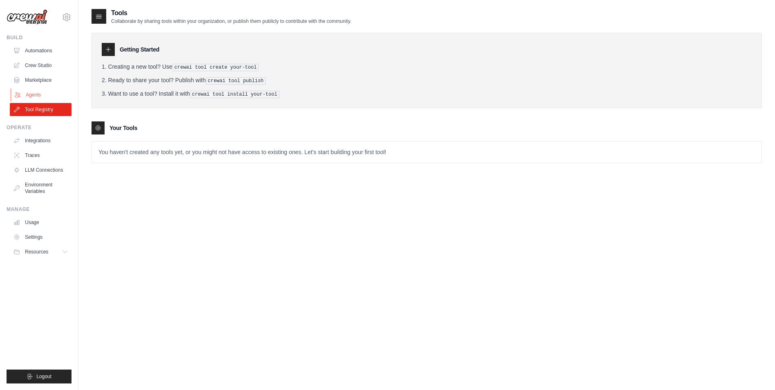
click at [41, 99] on link "Agents" at bounding box center [42, 94] width 62 height 13
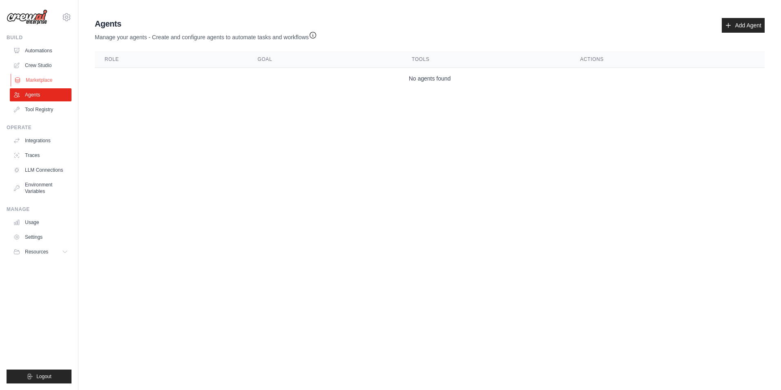
click at [49, 81] on link "Marketplace" at bounding box center [42, 80] width 62 height 13
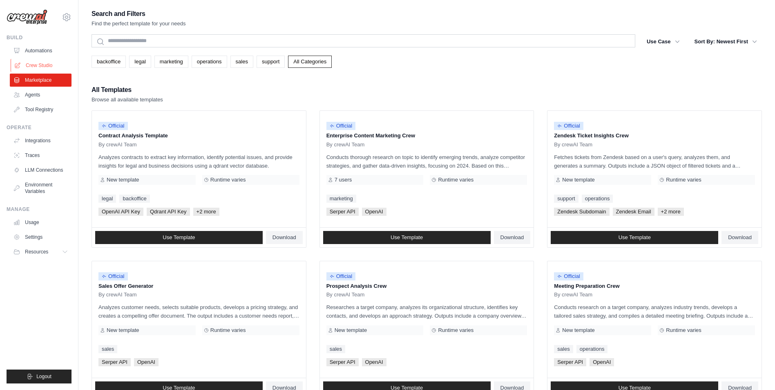
click at [51, 69] on link "Crew Studio" at bounding box center [42, 65] width 62 height 13
